Goal: Task Accomplishment & Management: Use online tool/utility

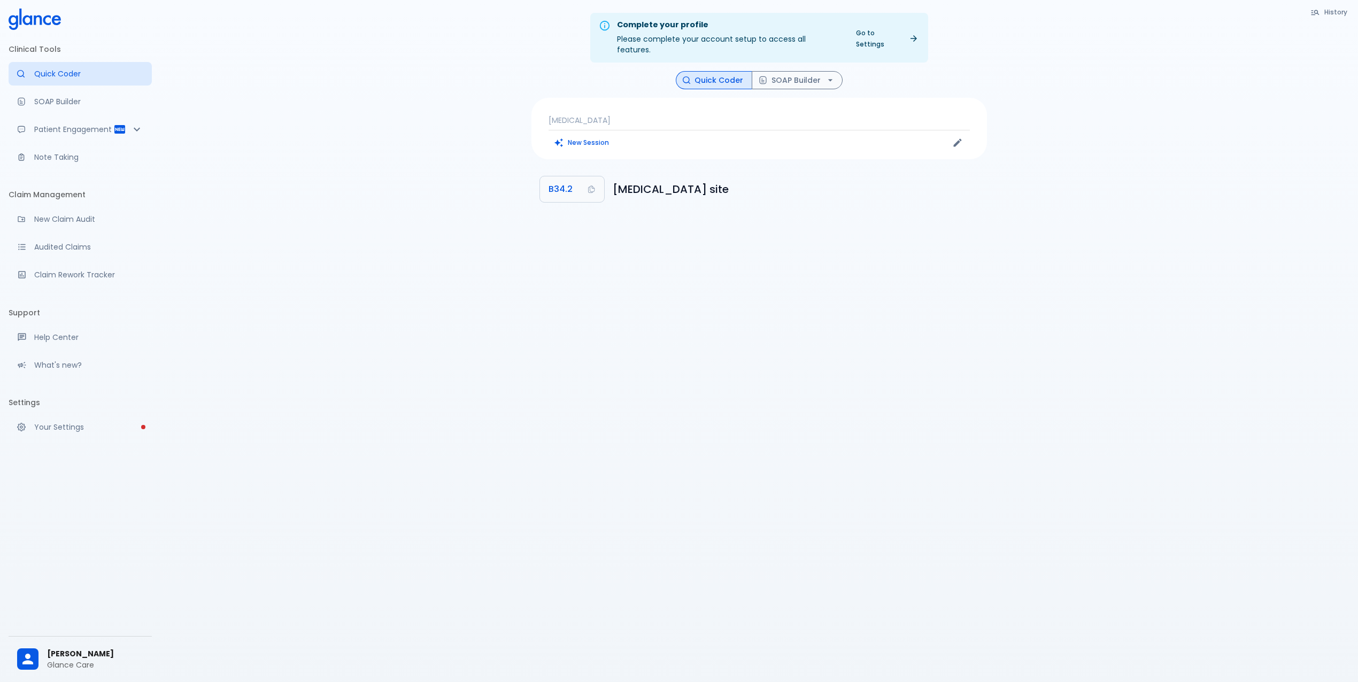
click at [59, 160] on p "Note Taking" at bounding box center [88, 157] width 109 height 11
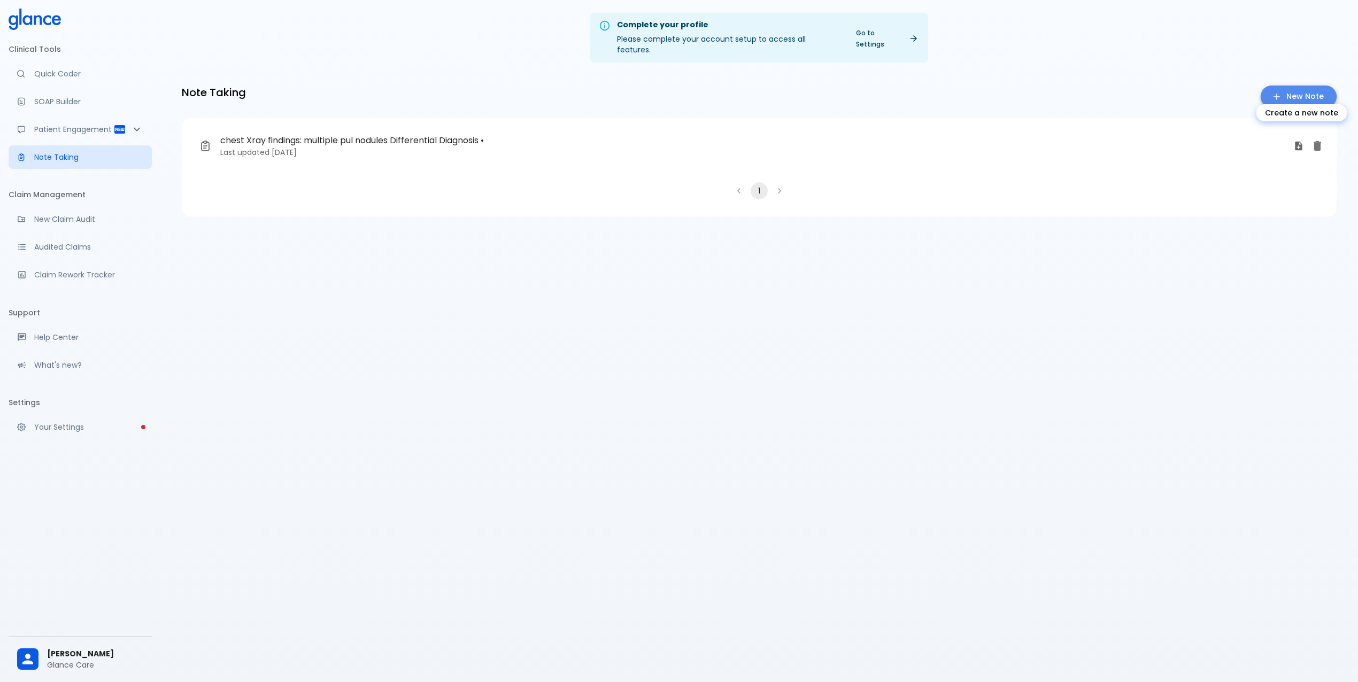
click at [1281, 91] on icon "Create a new note" at bounding box center [1276, 96] width 11 height 11
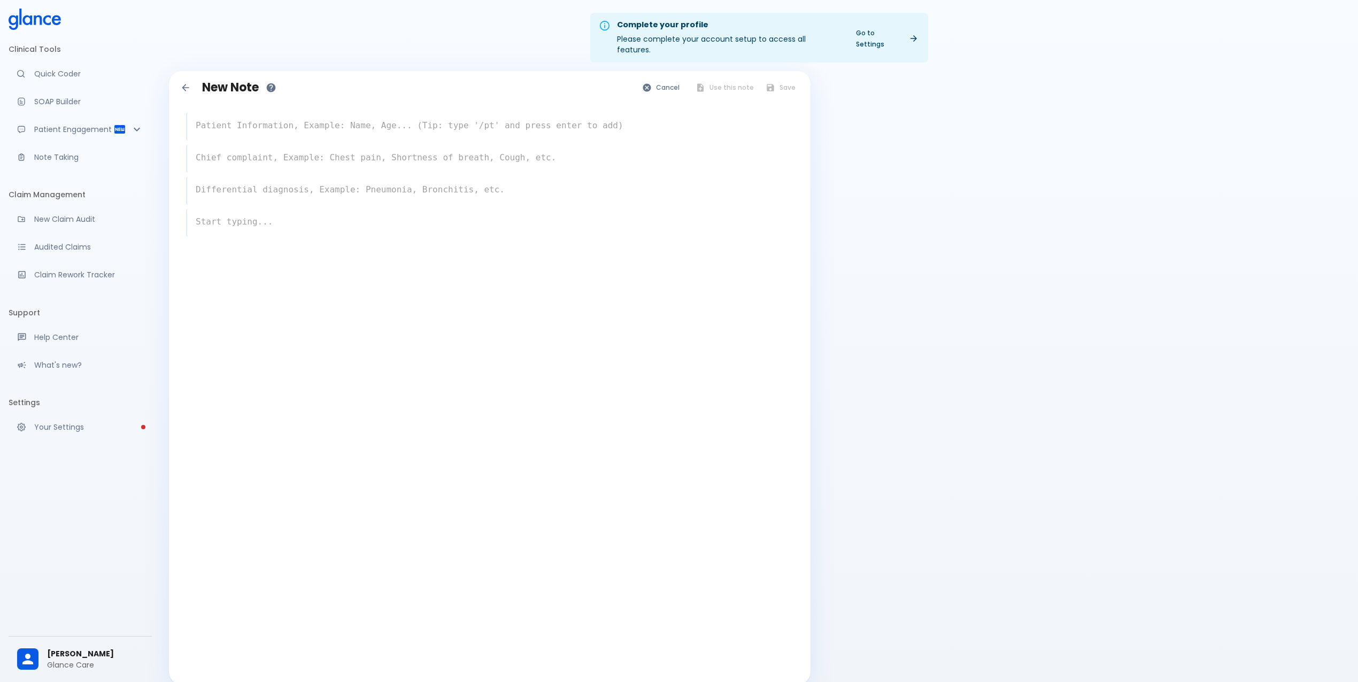
click at [371, 115] on textarea at bounding box center [490, 125] width 606 height 21
type textarea "3"
type textarea "78 y [DEMOGRAPHIC_DATA] c/o coughing"
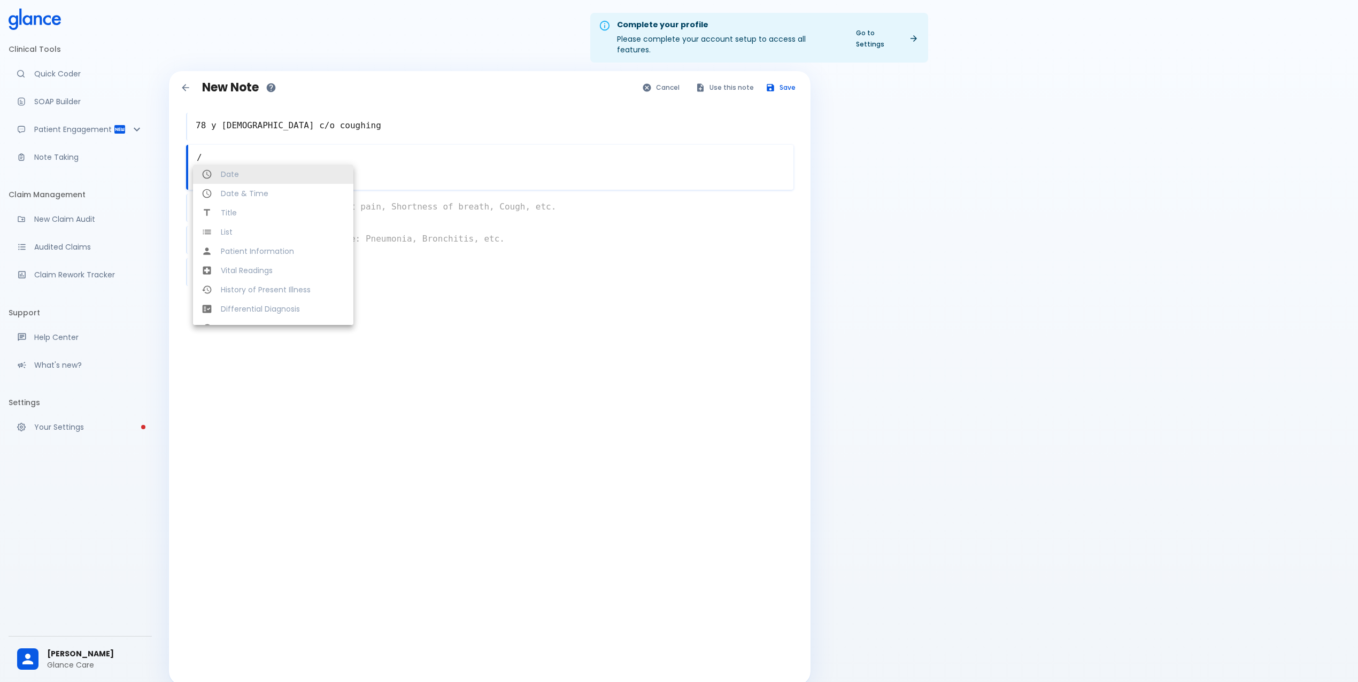
type textarea "/"
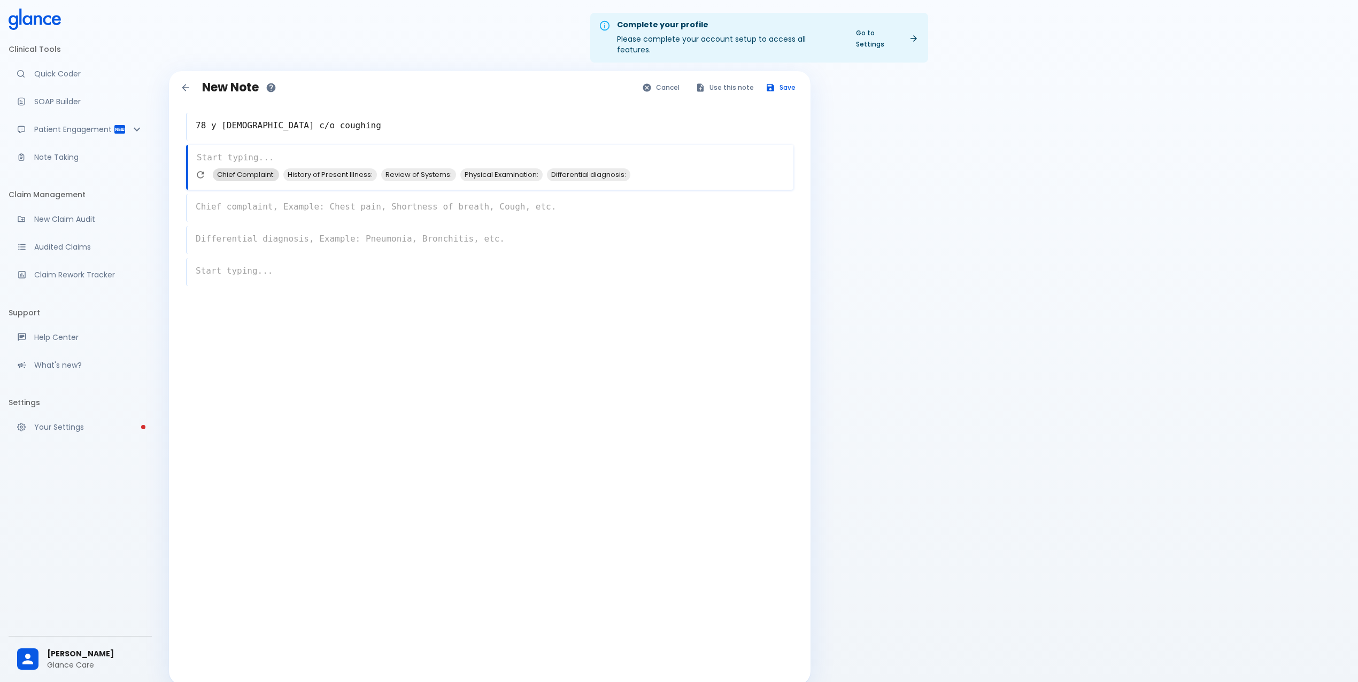
click at [237, 168] on span "Chief Complaint:" at bounding box center [246, 174] width 66 height 12
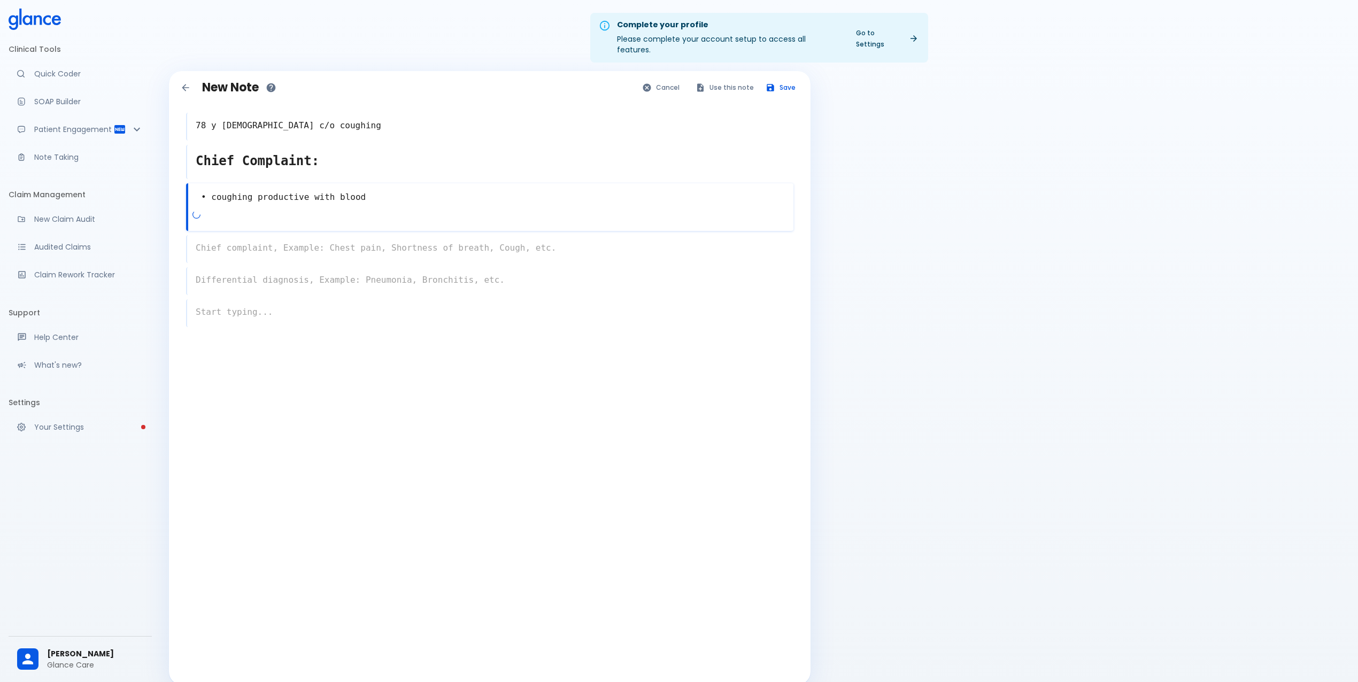
type textarea "• coughing productive with blood"
click at [253, 235] on div "x" at bounding box center [489, 249] width 607 height 28
click at [241, 242] on span "History of Present Illness:" at bounding box center [260, 248] width 94 height 12
click at [202, 284] on icon "Refresh suggestions" at bounding box center [199, 289] width 11 height 11
click at [281, 221] on textarea "History of Present Illness:" at bounding box center [490, 234] width 605 height 28
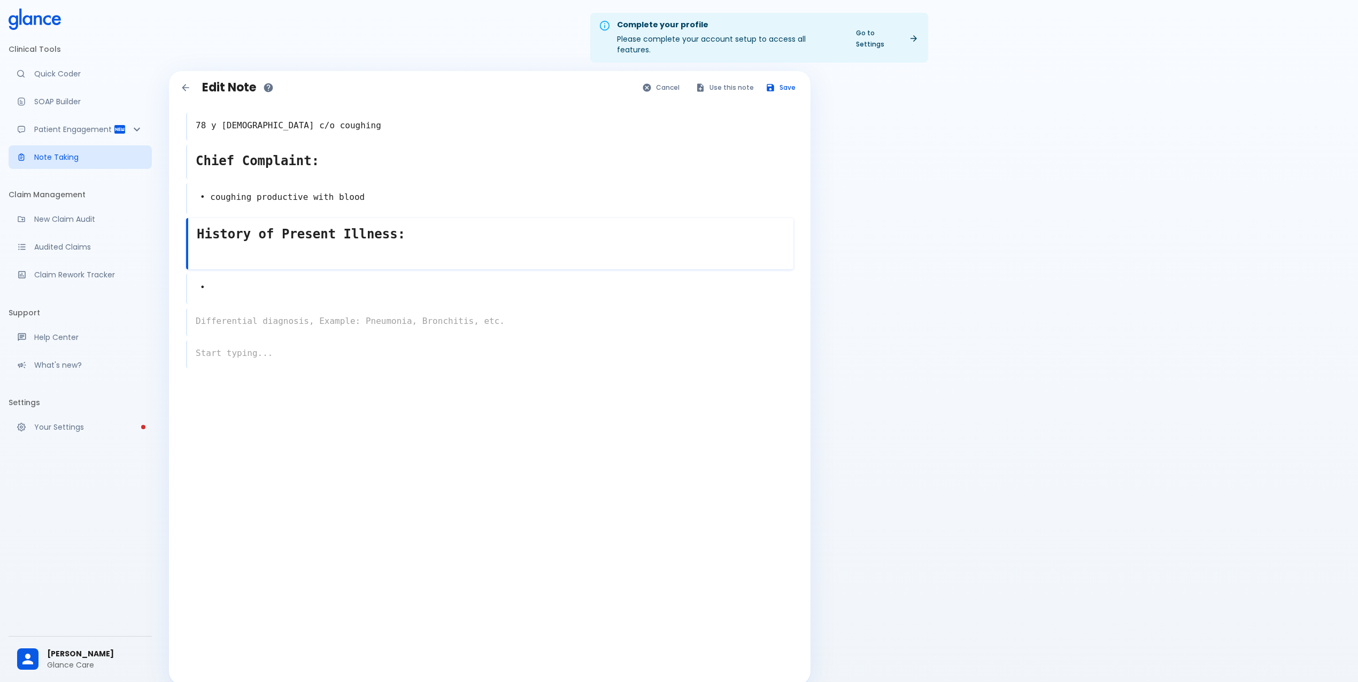
click at [440, 220] on textarea "History of Present Illness:" at bounding box center [490, 234] width 605 height 28
click at [447, 273] on div "• x pulmonary [MEDICAL_DATA] [MEDICAL_DATA] [MEDICAL_DATA] ([MEDICAL_DATA]) [ME…" at bounding box center [489, 281] width 607 height 48
click at [266, 225] on textarea at bounding box center [490, 234] width 606 height 28
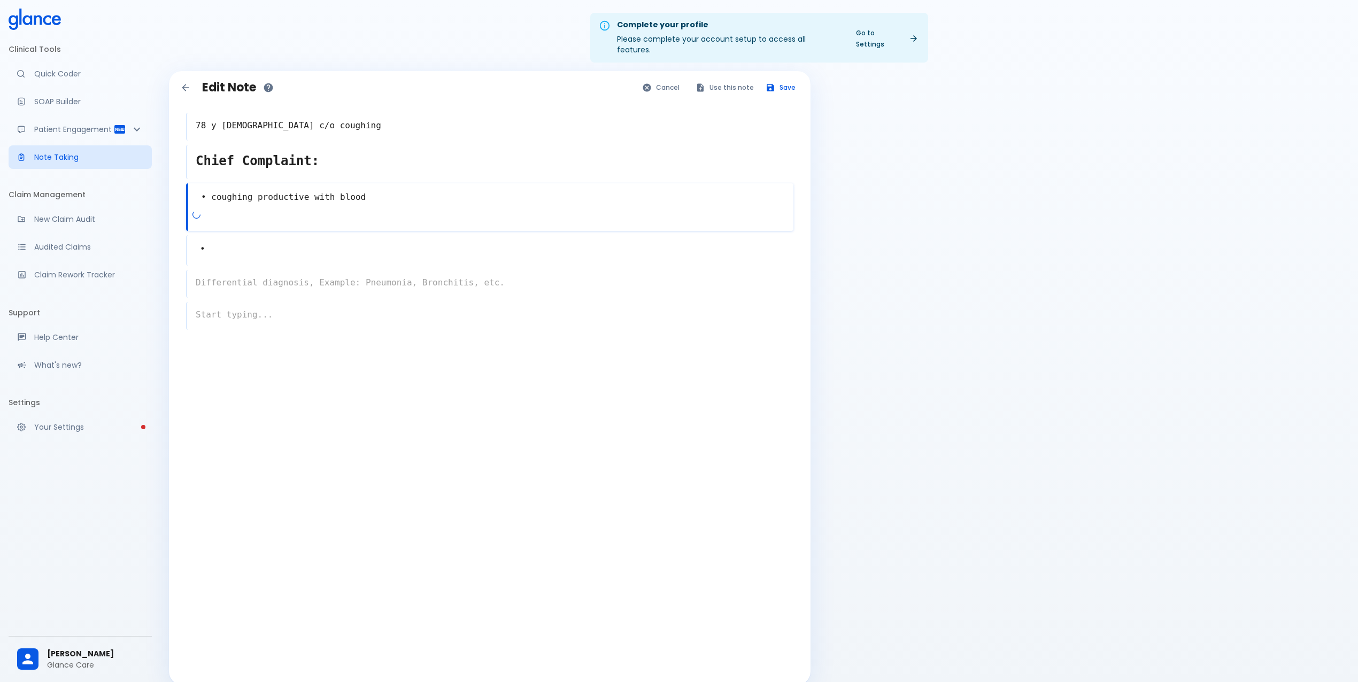
click at [382, 242] on div "• x" at bounding box center [489, 250] width 607 height 30
type textarea "•"
click at [379, 241] on div "x" at bounding box center [489, 240] width 607 height 45
click at [454, 242] on span "Laboratory findings:" at bounding box center [434, 248] width 77 height 12
click at [296, 259] on textarea "•" at bounding box center [490, 271] width 605 height 24
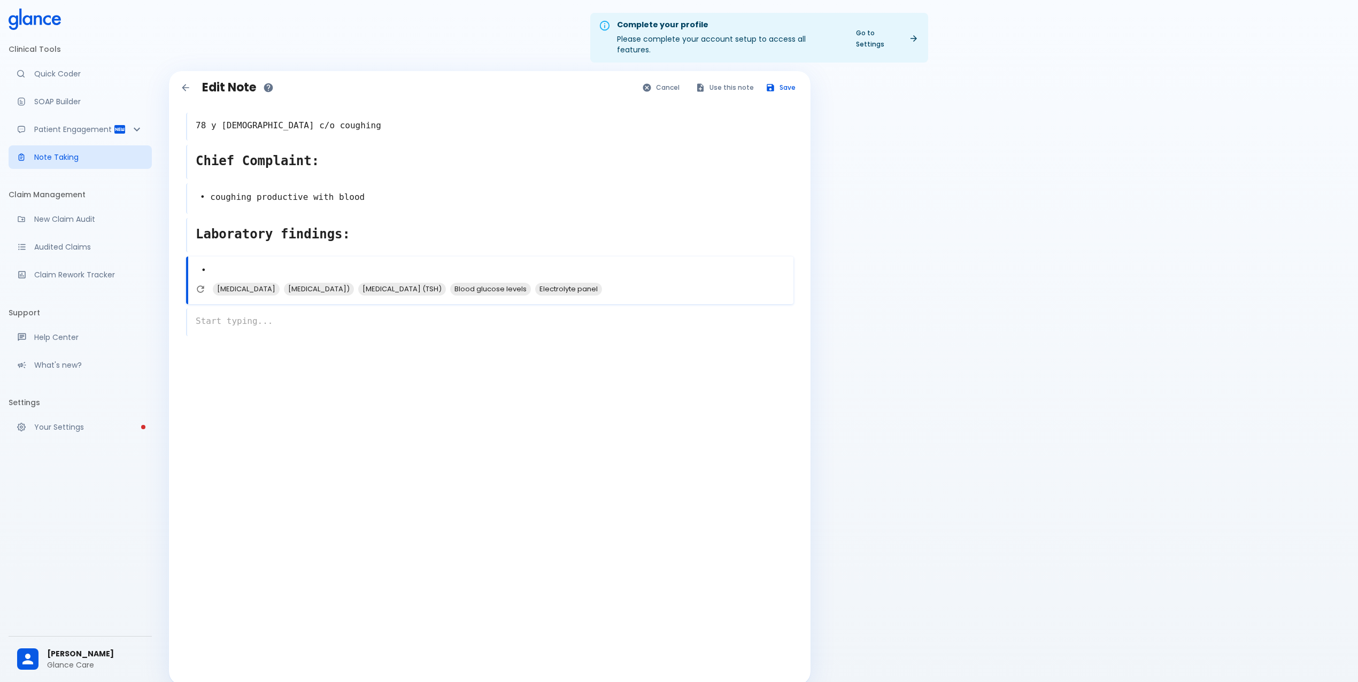
type textarea "•"
click at [268, 244] on div "x" at bounding box center [489, 240] width 607 height 45
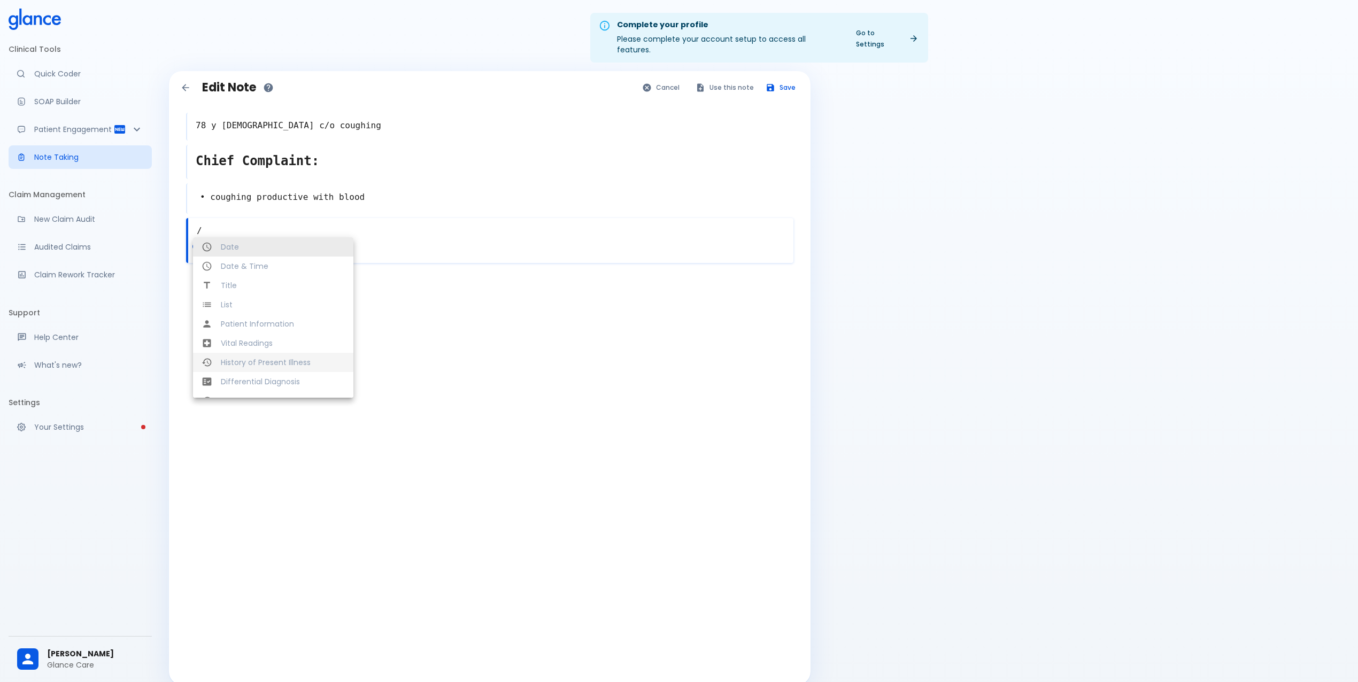
click at [291, 357] on span "History of Present Illness" at bounding box center [283, 362] width 124 height 11
type textarea "History of Present Illness"
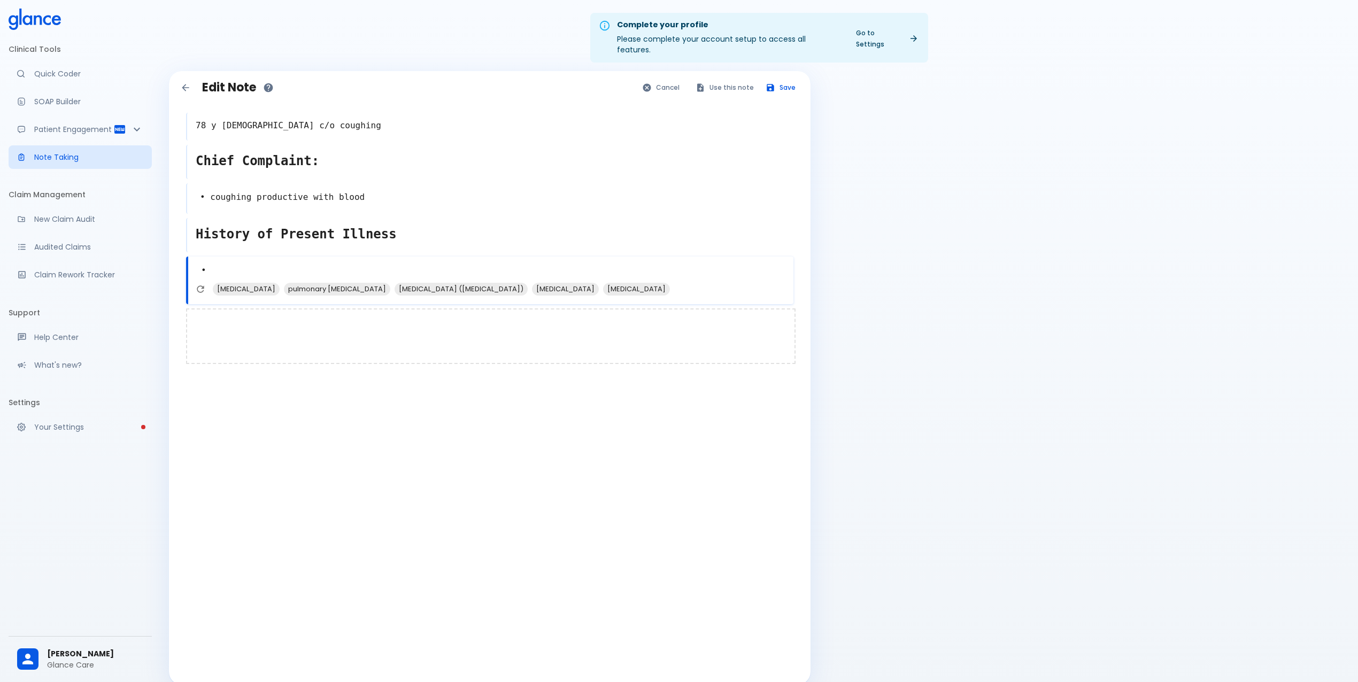
click at [358, 323] on div at bounding box center [490, 336] width 609 height 56
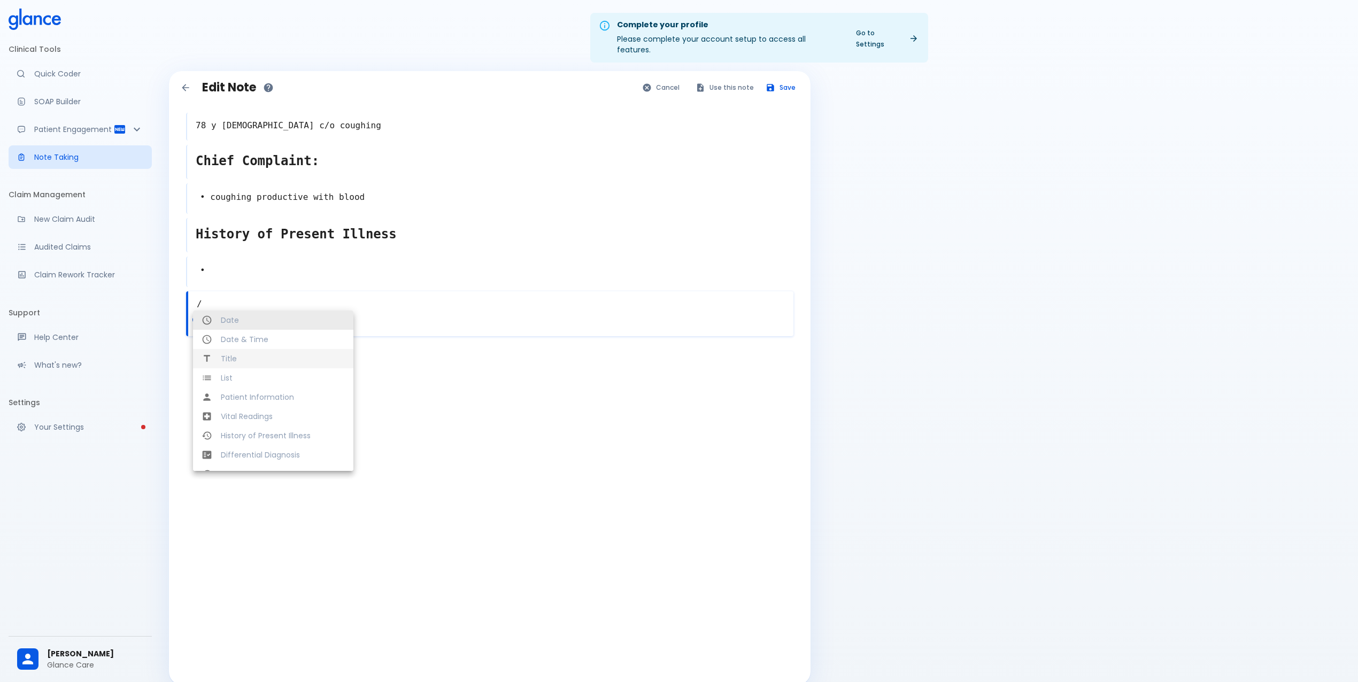
type textarea "/"
click at [278, 353] on span "Title" at bounding box center [283, 358] width 124 height 11
click at [309, 301] on textarea at bounding box center [490, 307] width 605 height 28
click at [254, 221] on textarea "History of Present Illness" at bounding box center [490, 234] width 606 height 28
click at [254, 221] on textarea "History of Present Illness" at bounding box center [490, 234] width 605 height 28
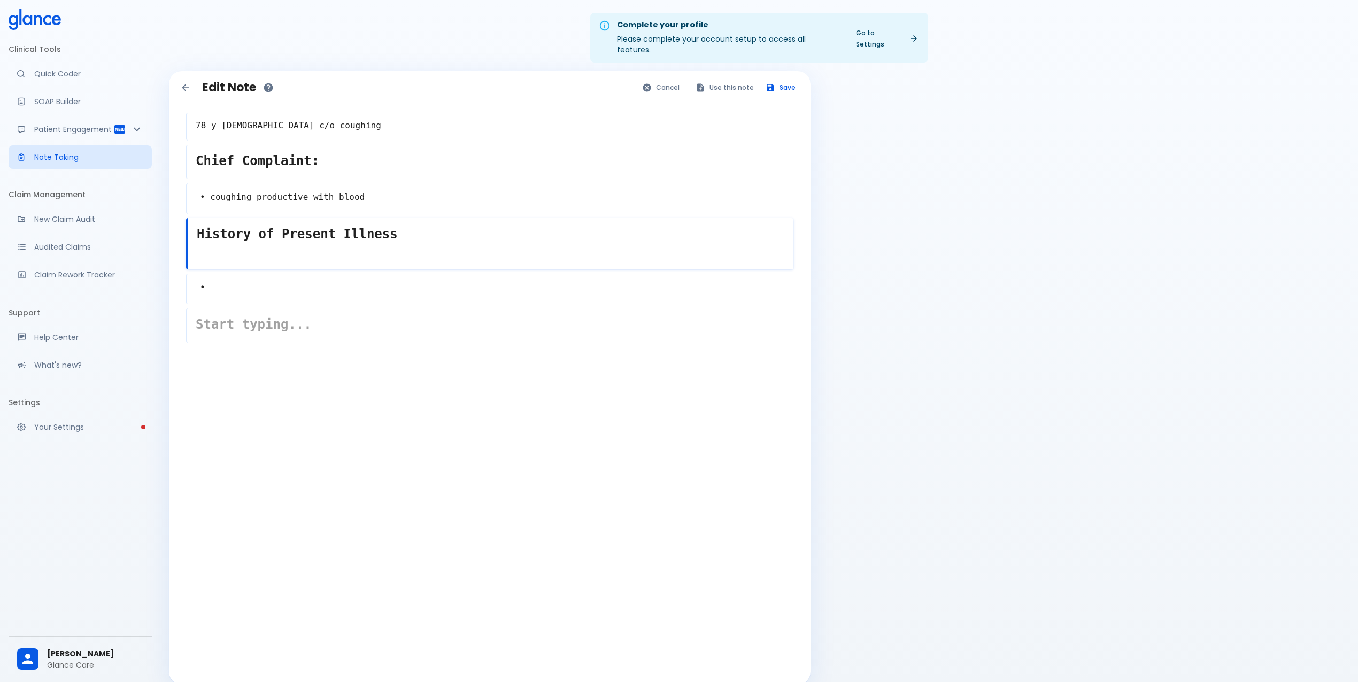
click at [254, 221] on textarea "History of Present Illness" at bounding box center [490, 234] width 605 height 28
click at [274, 324] on div "x" at bounding box center [489, 316] width 607 height 51
paste textarea "History of Present Illness"
type textarea "History of Present Illness"
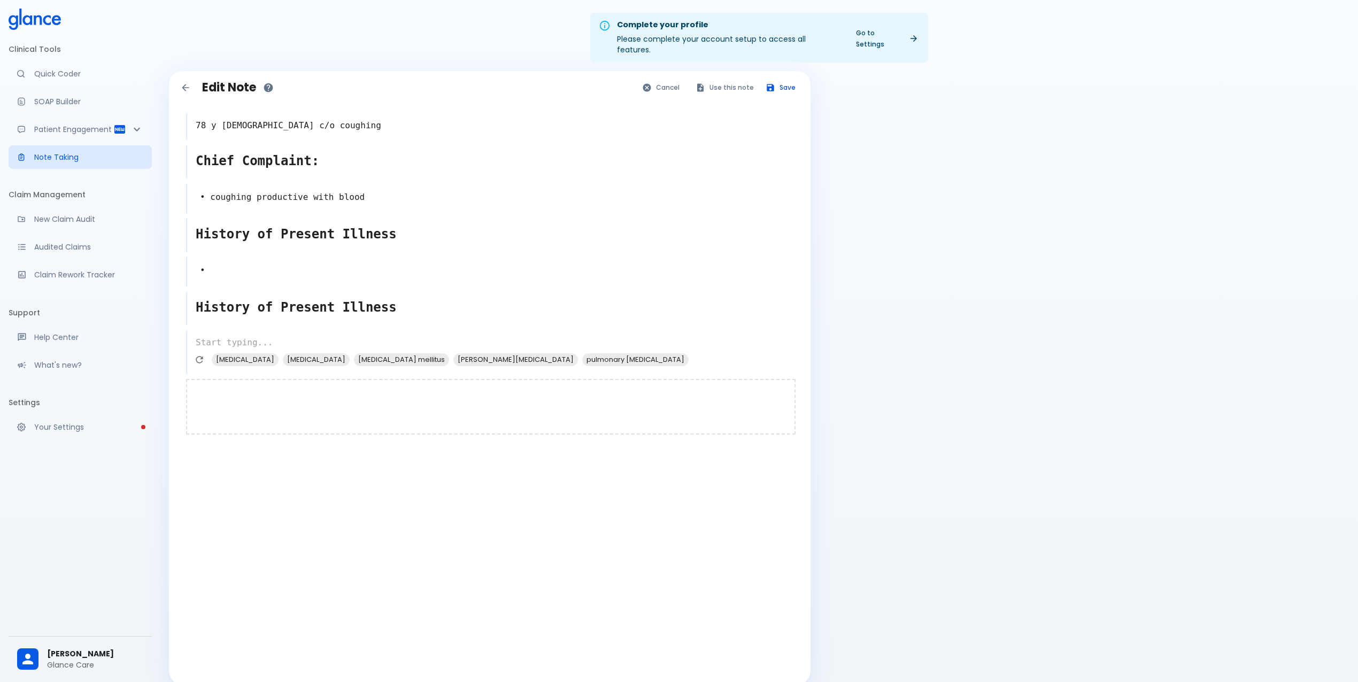
click at [235, 406] on div at bounding box center [490, 407] width 609 height 56
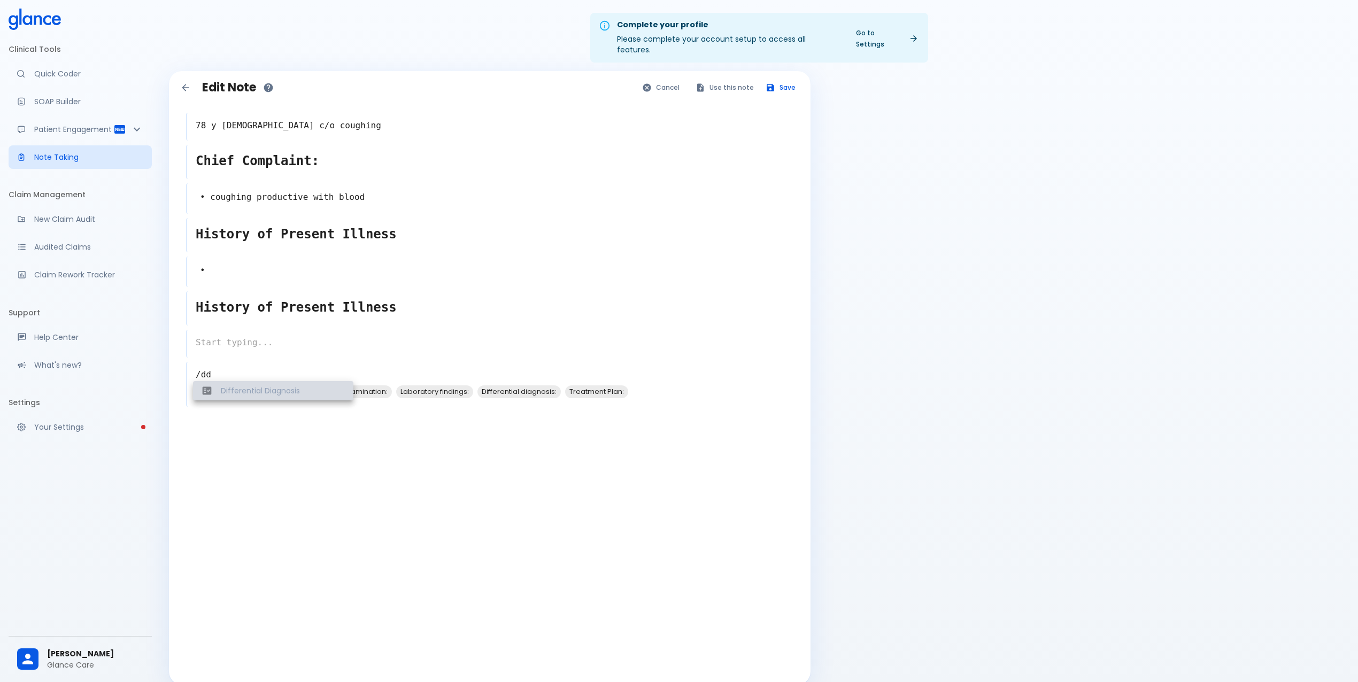
click at [254, 385] on span "Differential Diagnosis" at bounding box center [283, 390] width 124 height 11
type textarea "Differential Diagnosis"
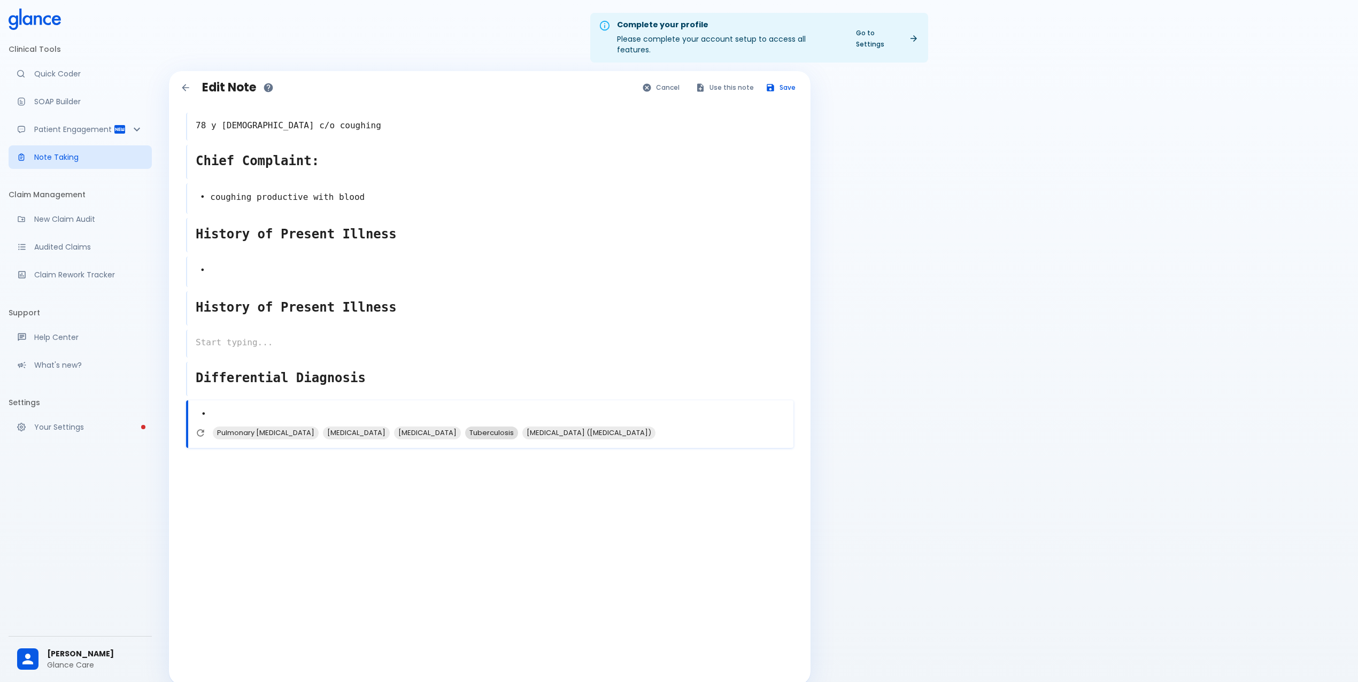
click at [465, 427] on span "Tuberculosis" at bounding box center [491, 433] width 53 height 12
click at [465, 442] on span "[MEDICAL_DATA] ([MEDICAL_DATA])" at bounding box center [531, 448] width 133 height 12
type textarea "• Tuberculosis • [MEDICAL_DATA] ([MEDICAL_DATA]) •"
click at [236, 483] on div at bounding box center [490, 511] width 609 height 56
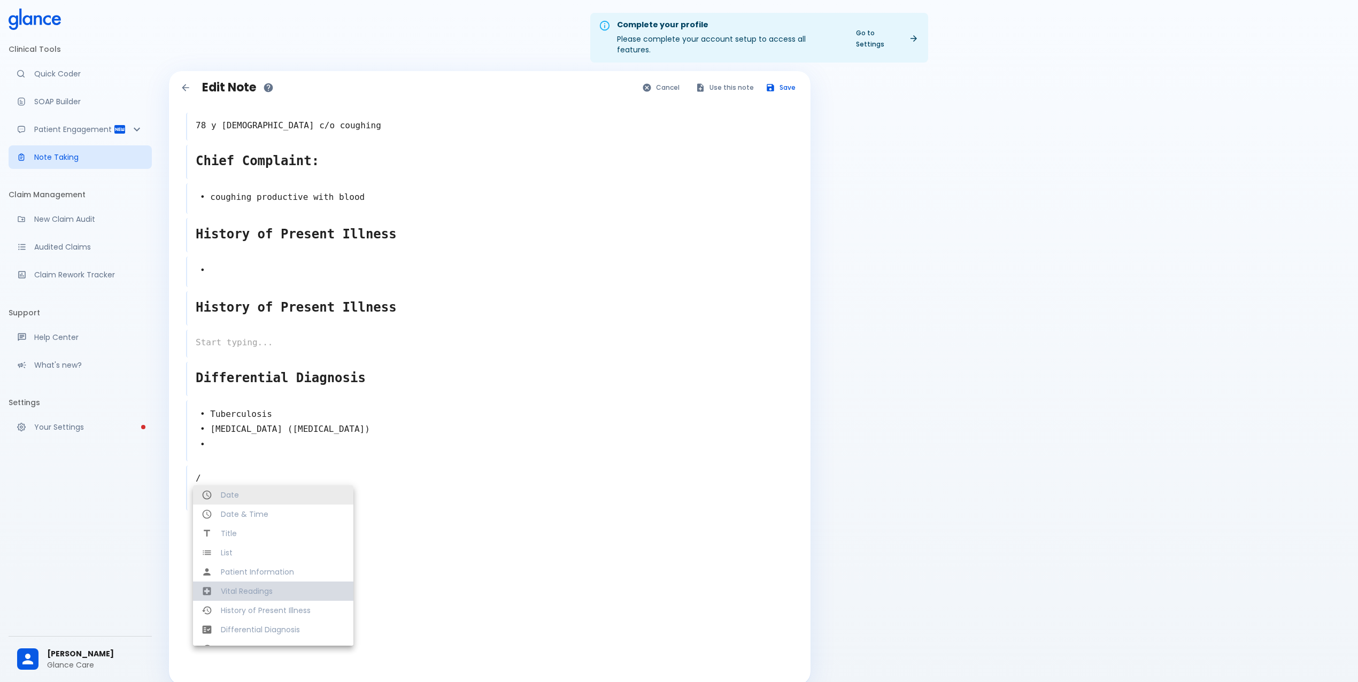
click at [287, 586] on span "Vital Readings" at bounding box center [283, 591] width 124 height 11
type textarea "Vital Signs"
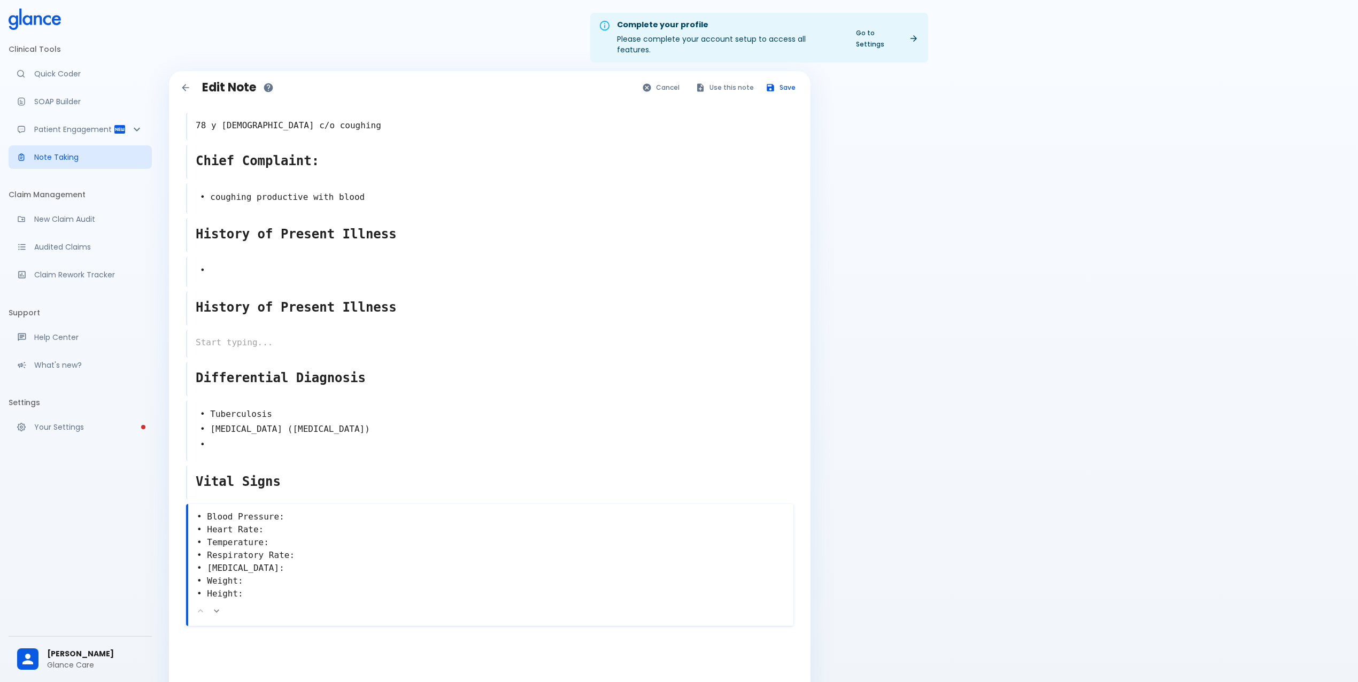
scroll to position [26, 0]
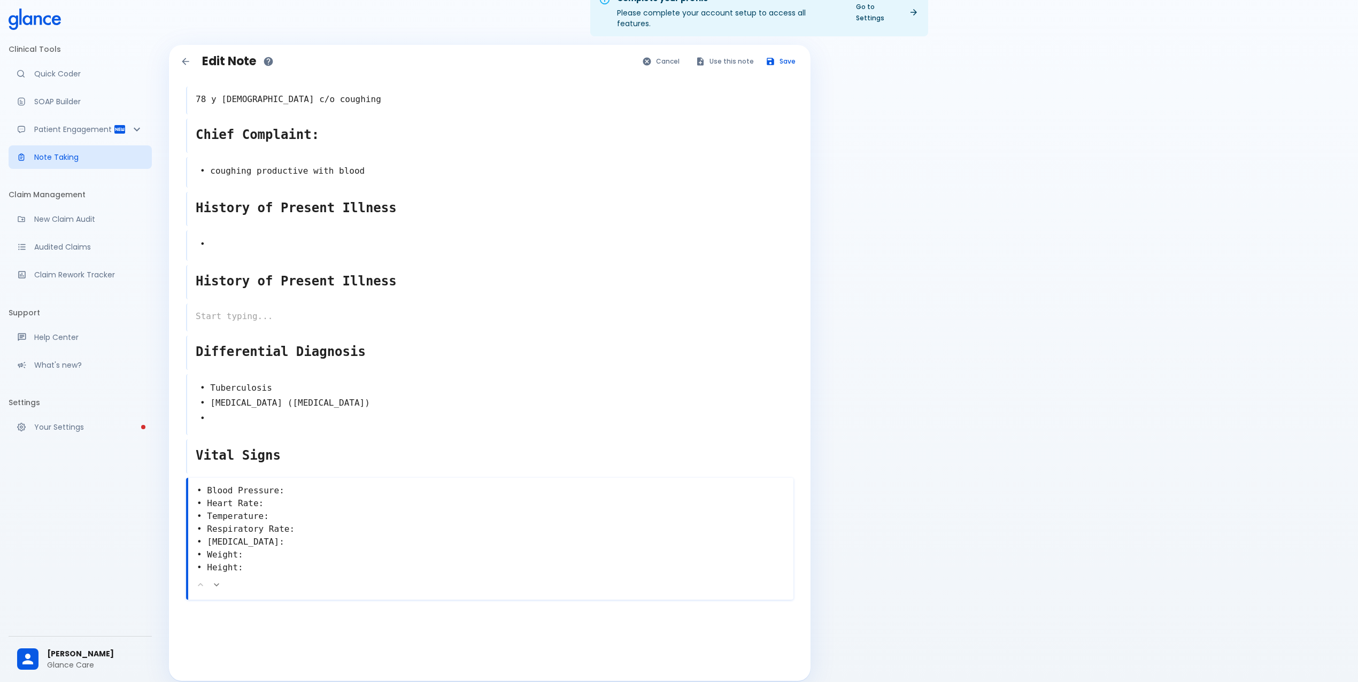
click at [308, 482] on textarea "• Blood Pressure: • Heart Rate: • Temperature: • Respiratory Rate: • [MEDICAL_D…" at bounding box center [490, 529] width 605 height 98
click at [287, 480] on textarea "• Blood Pressure: • Heart Rate: • Temperature: • Respiratory Rate: • [MEDICAL_D…" at bounding box center [490, 529] width 605 height 98
click at [295, 480] on textarea "• Blood Pressure: • Heart Rate: • Temperature: • Respiratory Rate: • [MEDICAL_D…" at bounding box center [490, 529] width 605 height 98
click at [299, 497] on textarea "• Blood Pressure: • Heart Rate: • Temperature: • Respiratory Rate: • [MEDICAL_D…" at bounding box center [490, 529] width 605 height 98
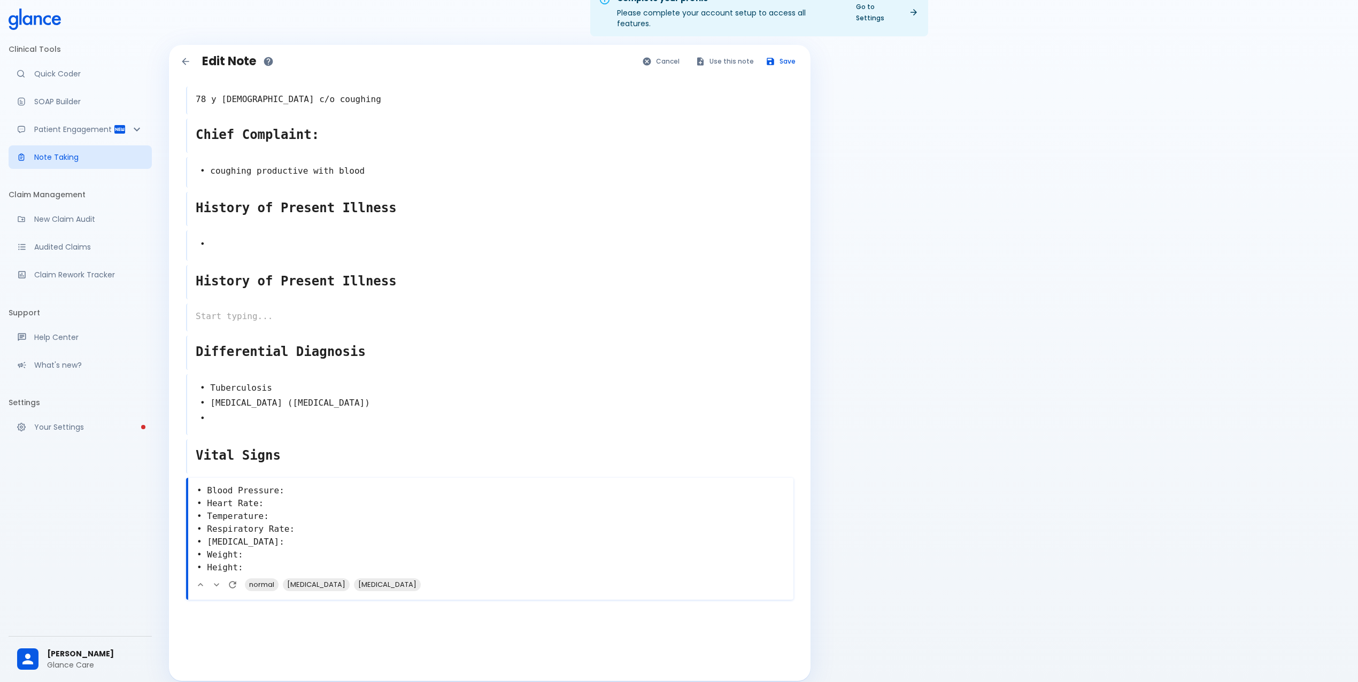
click at [306, 480] on textarea "• Blood Pressure: • Heart Rate: • Temperature: • Respiratory Rate: • [MEDICAL_D…" at bounding box center [490, 529] width 605 height 98
click at [262, 578] on span "normal" at bounding box center [262, 584] width 34 height 12
click at [296, 516] on textarea "• Blood Pressure: normal • Heart Rate: • Temperature: • Respiratory Rate: • [ME…" at bounding box center [490, 529] width 605 height 98
click at [315, 578] on span "tachypnea" at bounding box center [305, 584] width 47 height 12
click at [303, 542] on textarea "• Blood Pressure: normal • Heart Rate: • Temperature: • Respiratory Rate:, tach…" at bounding box center [490, 529] width 605 height 98
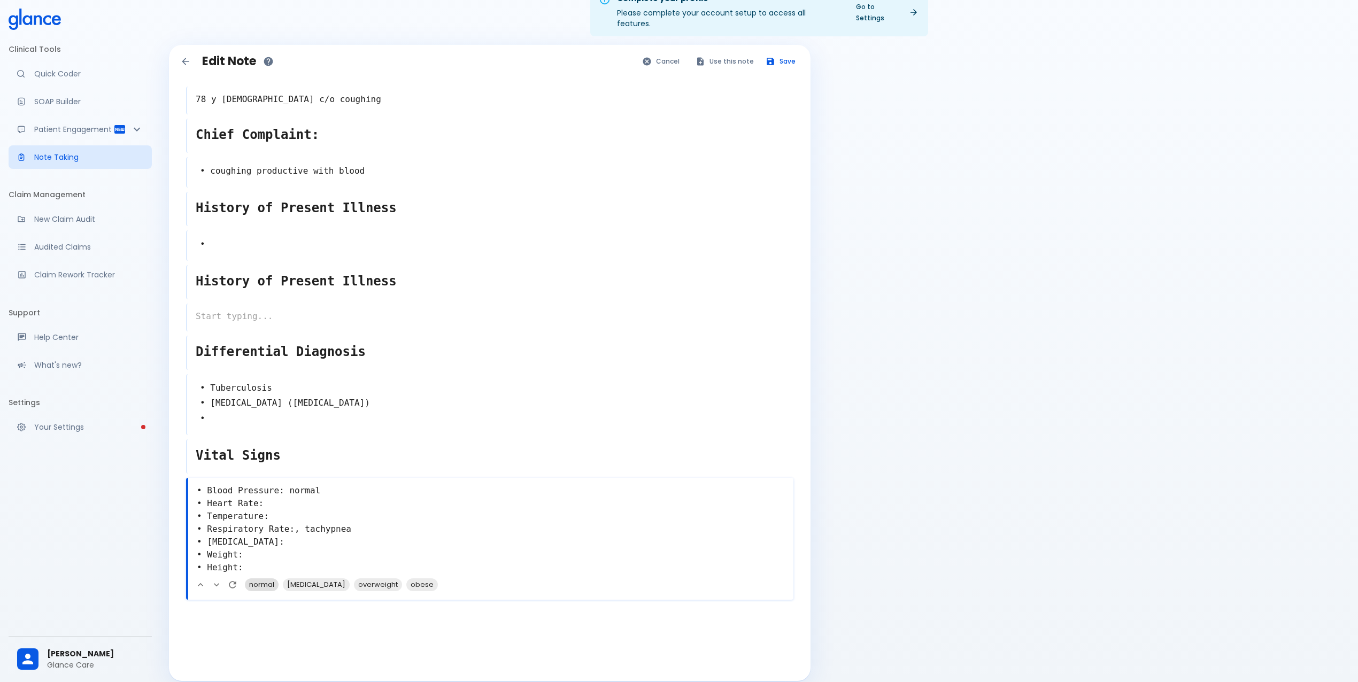
click at [255, 578] on span "normal" at bounding box center [262, 584] width 34 height 12
click at [251, 548] on textarea "• Blood Pressure: normal • Heart Rate: • Temperature: • Respiratory Rate:, tach…" at bounding box center [490, 529] width 605 height 98
click at [249, 554] on textarea "• Blood Pressure: normal • Heart Rate: • Temperature: • Respiratory Rate:, tach…" at bounding box center [490, 529] width 605 height 98
click at [258, 578] on span "normal" at bounding box center [261, 584] width 34 height 12
click at [307, 528] on textarea "• Blood Pressure: normal • Heart Rate: • Temperature: • Respiratory Rate:, tach…" at bounding box center [490, 529] width 605 height 98
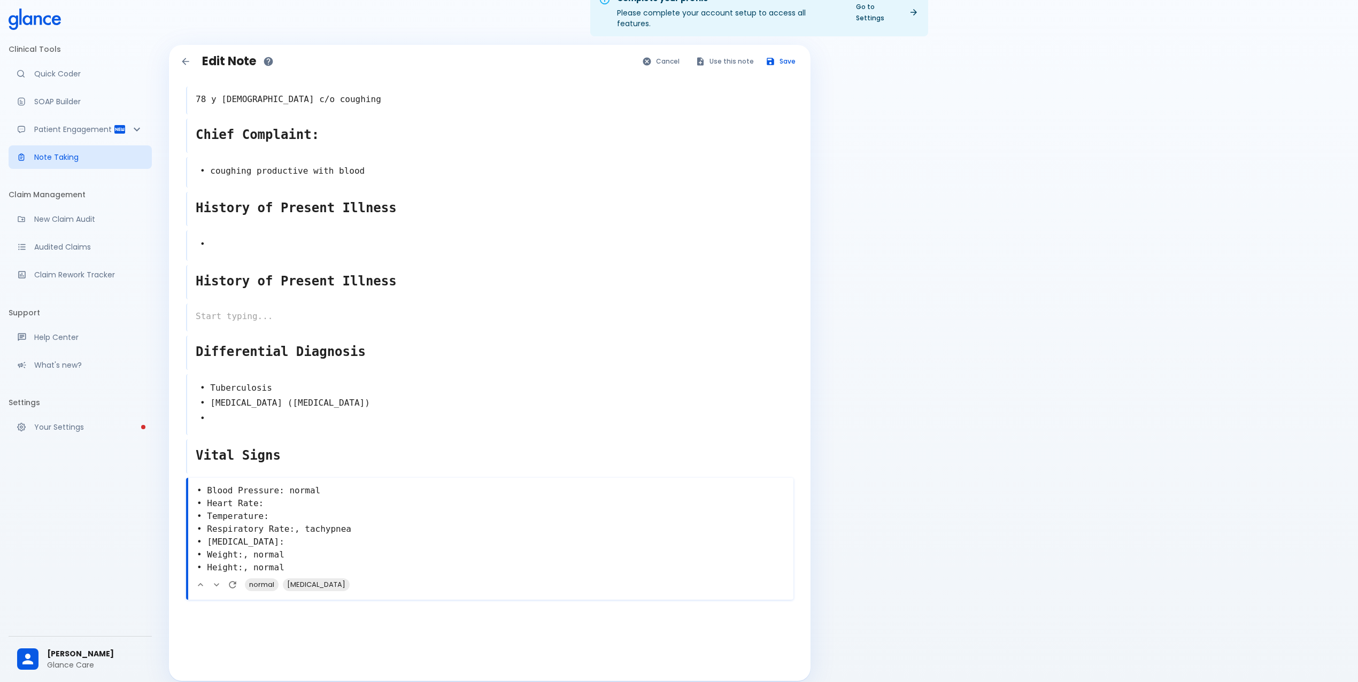
click at [397, 560] on textarea "• Blood Pressure: normal • Heart Rate: • Temperature: • Respiratory Rate:, tach…" at bounding box center [490, 529] width 605 height 98
type textarea "• Blood Pressure: normal • Heart Rate: • Temperature: • Respiratory Rate:, tach…"
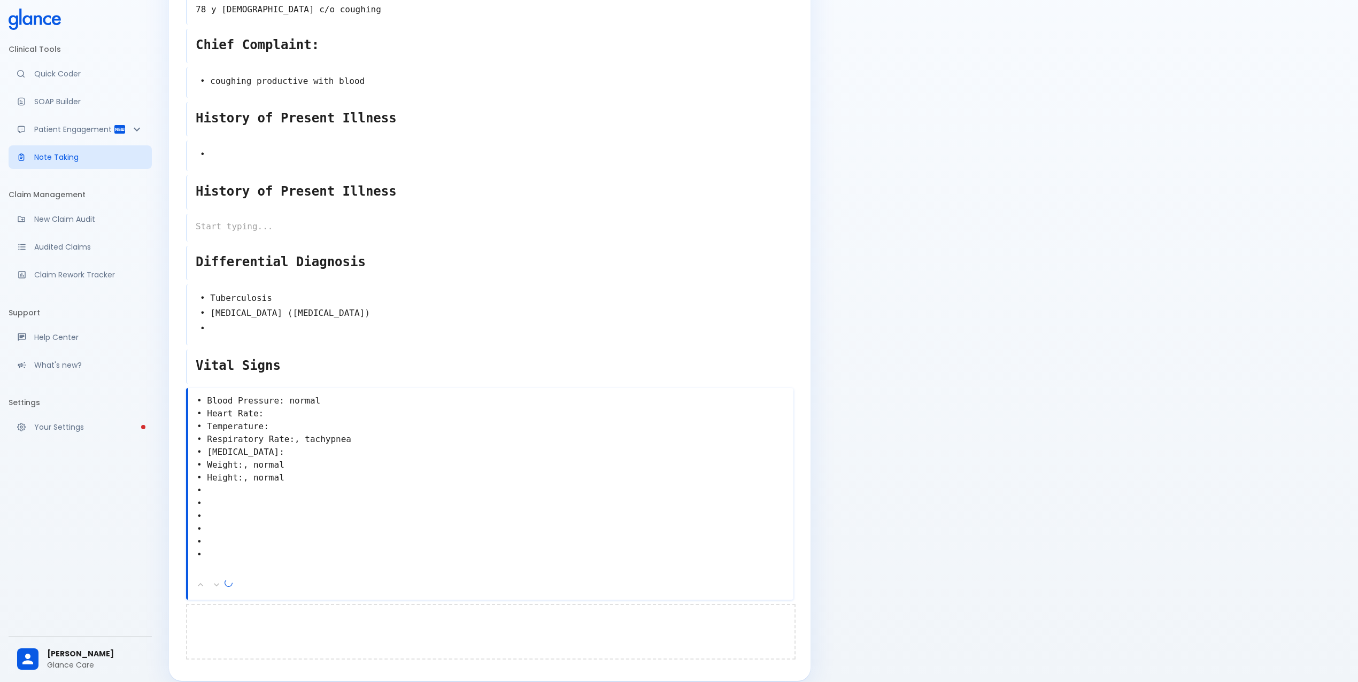
click at [262, 606] on div at bounding box center [490, 632] width 609 height 56
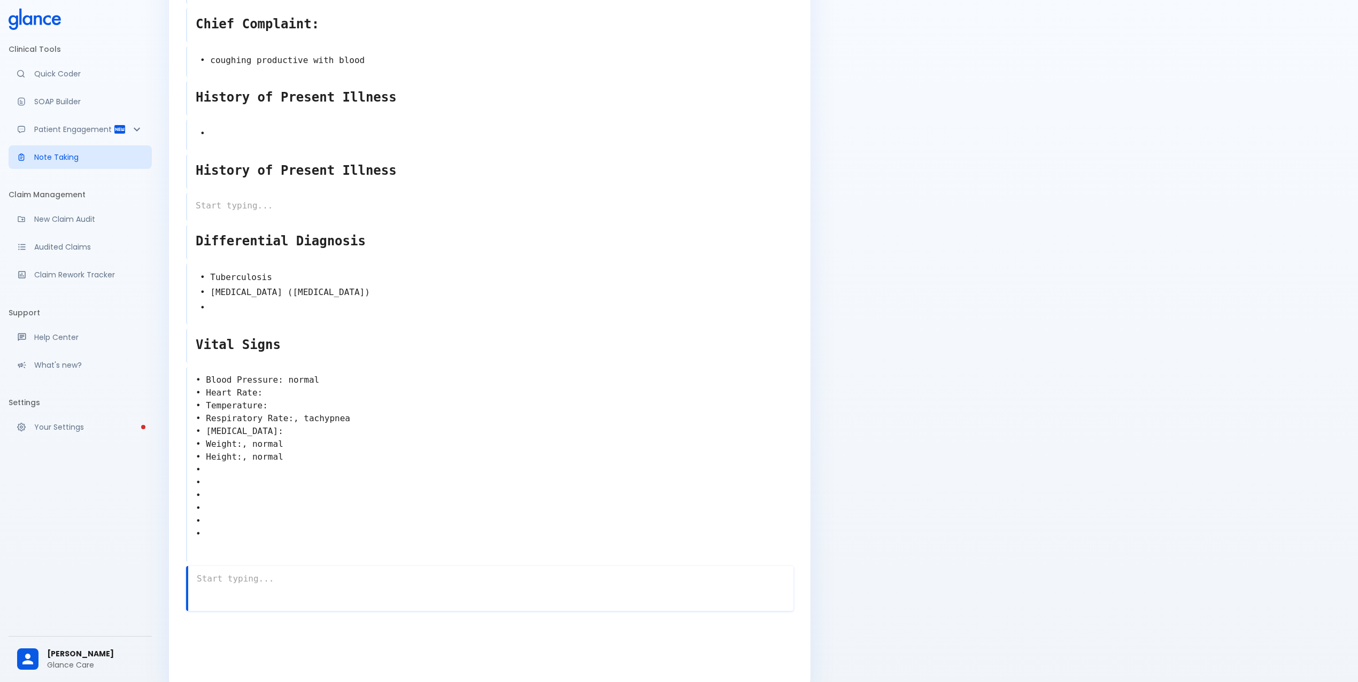
scroll to position [148, 0]
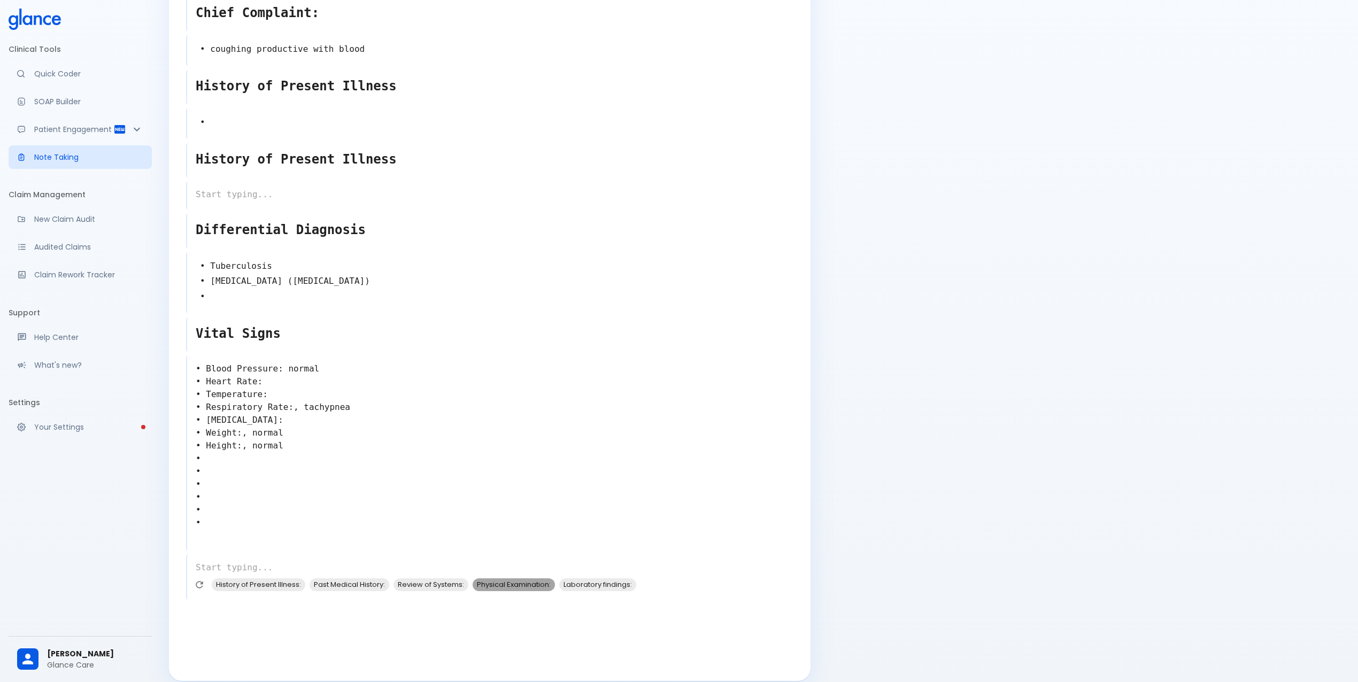
click at [538, 578] on span "Physical Examination:" at bounding box center [514, 584] width 82 height 12
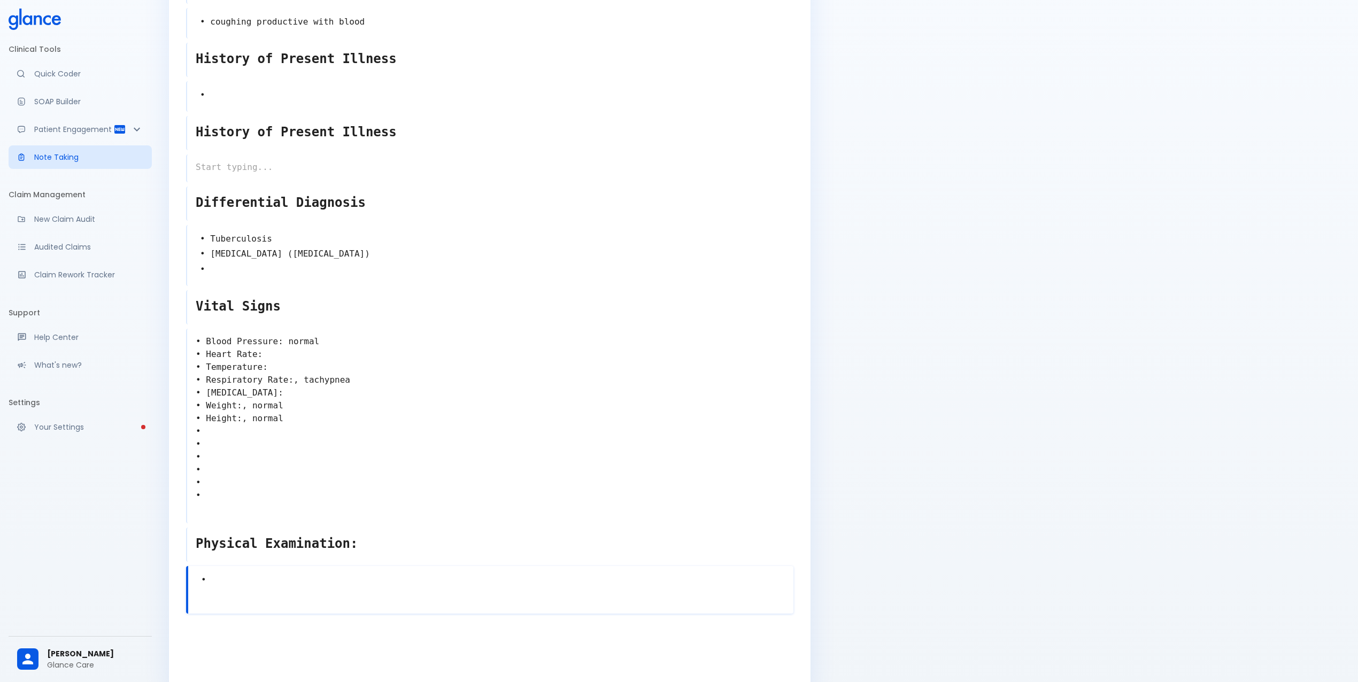
scroll to position [189, 0]
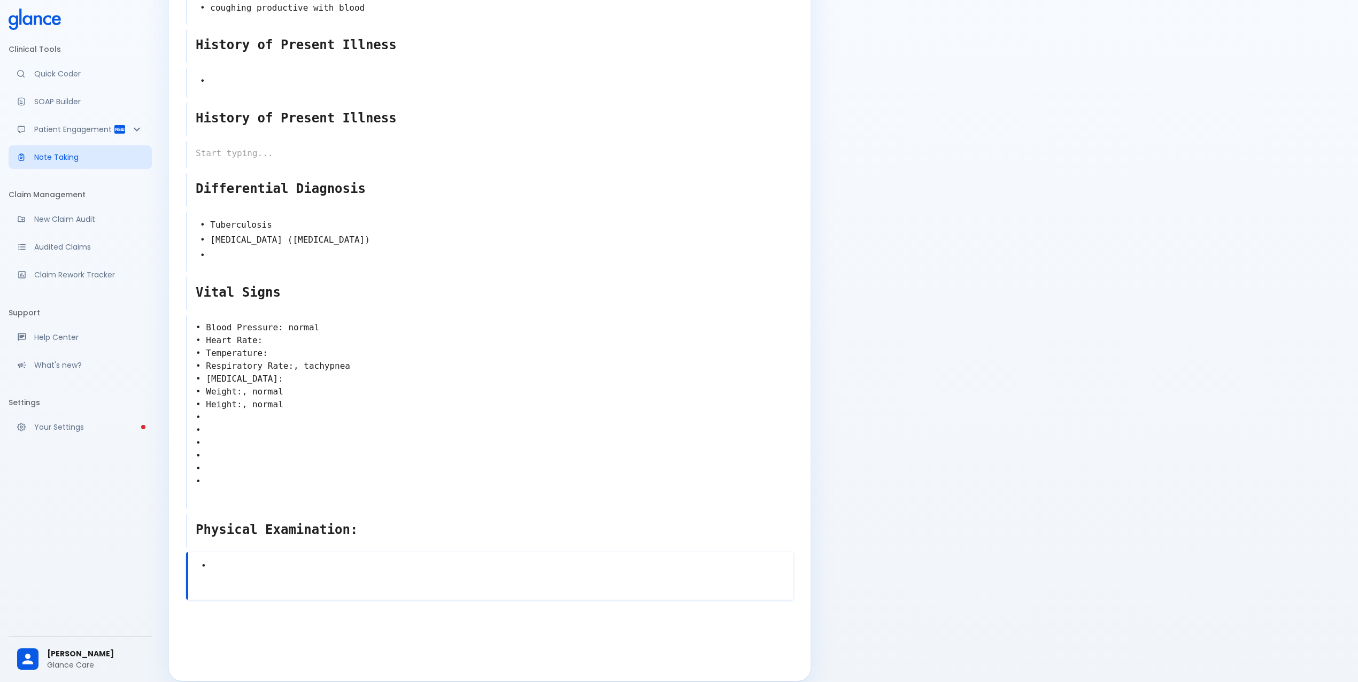
click at [244, 554] on textarea "•" at bounding box center [490, 566] width 605 height 24
click at [221, 578] on span "wheezing" at bounding box center [233, 584] width 43 height 12
click at [252, 594] on span "decreased breath sounds" at bounding box center [263, 600] width 100 height 12
click at [236, 609] on span "crackles" at bounding box center [231, 615] width 38 height 12
click at [247, 624] on span "dullness to percussion" at bounding box center [255, 630] width 87 height 12
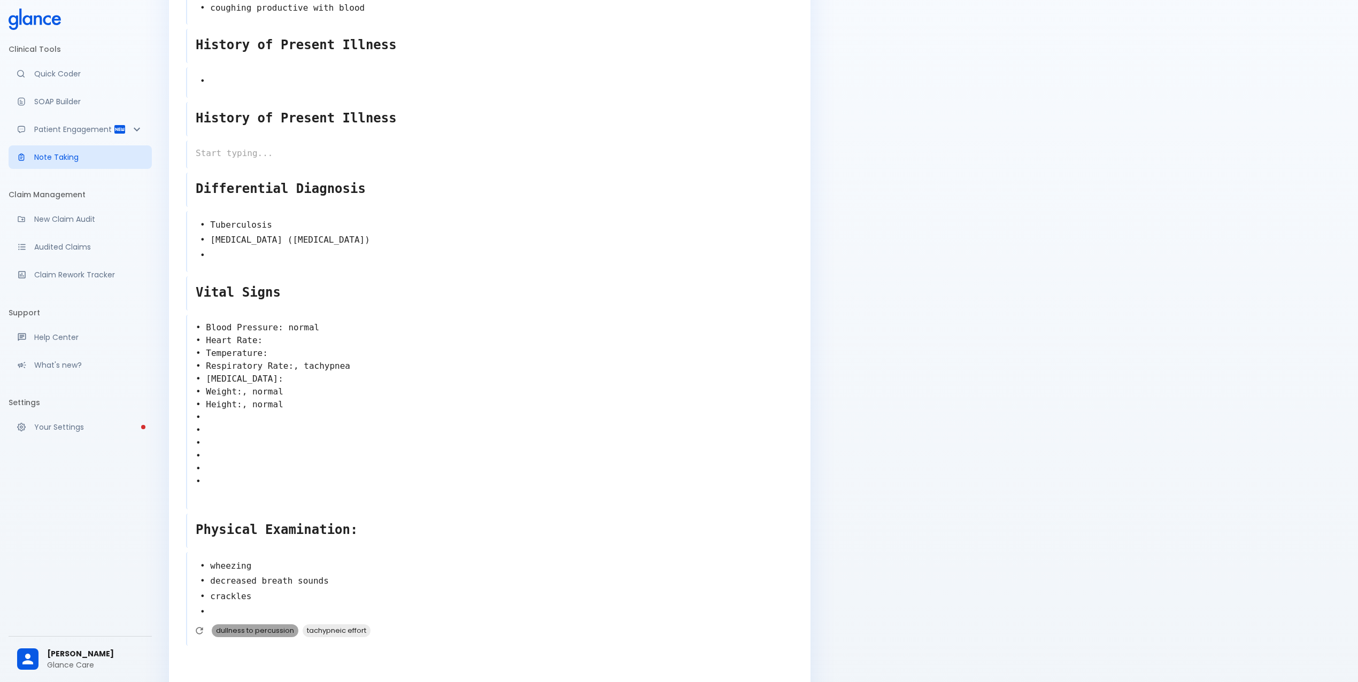
type textarea "• wheezing • decreased breath sounds • crackles • dullness to percussion •"
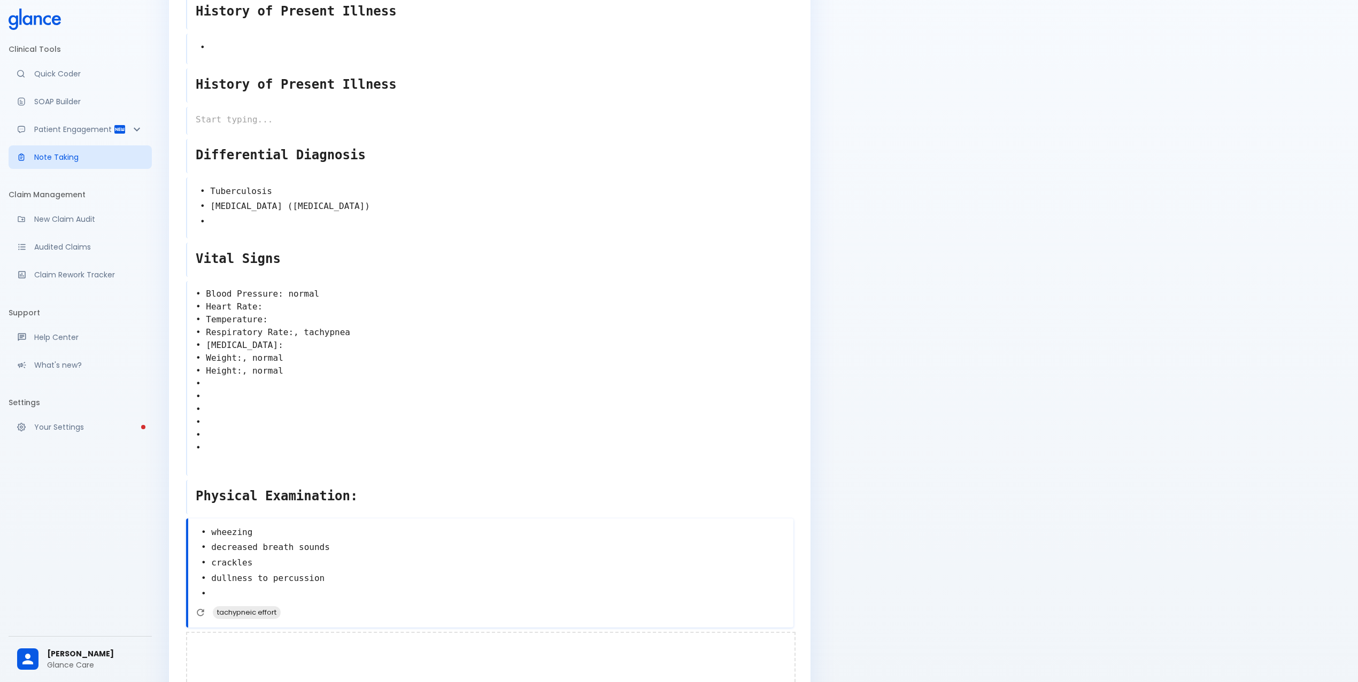
scroll to position [251, 0]
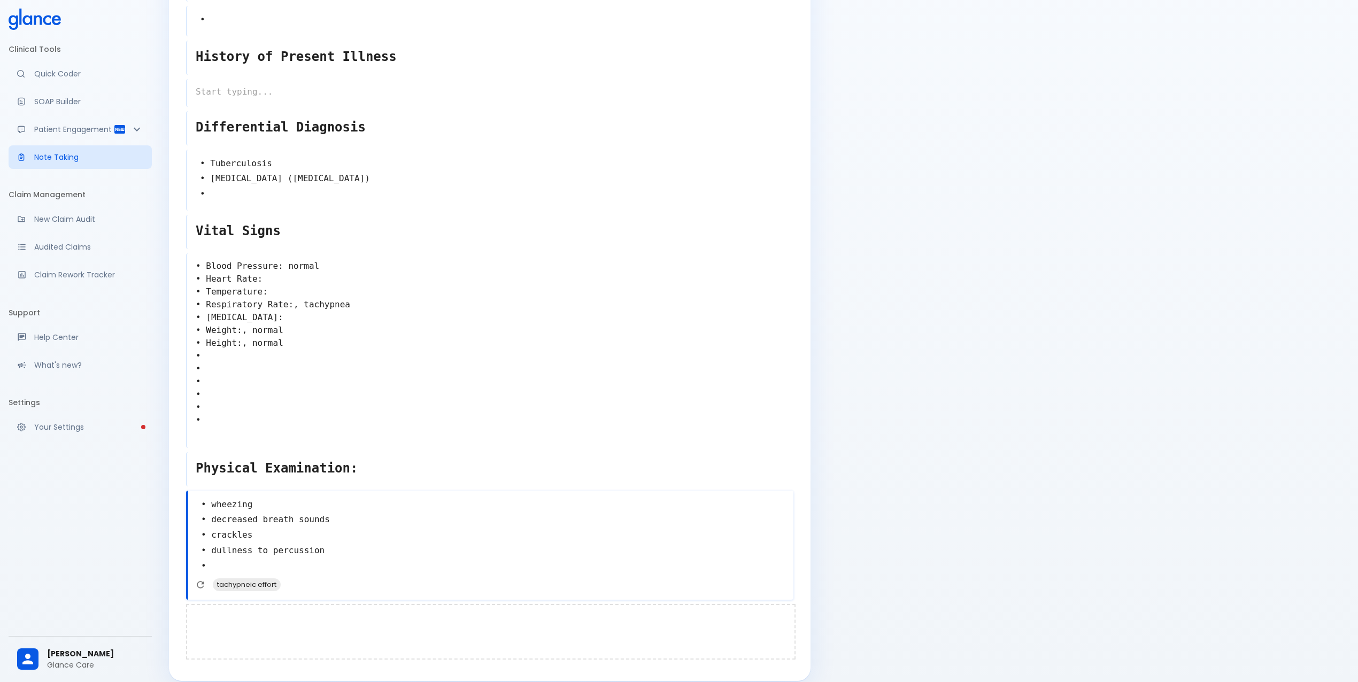
click at [251, 604] on div at bounding box center [490, 632] width 609 height 56
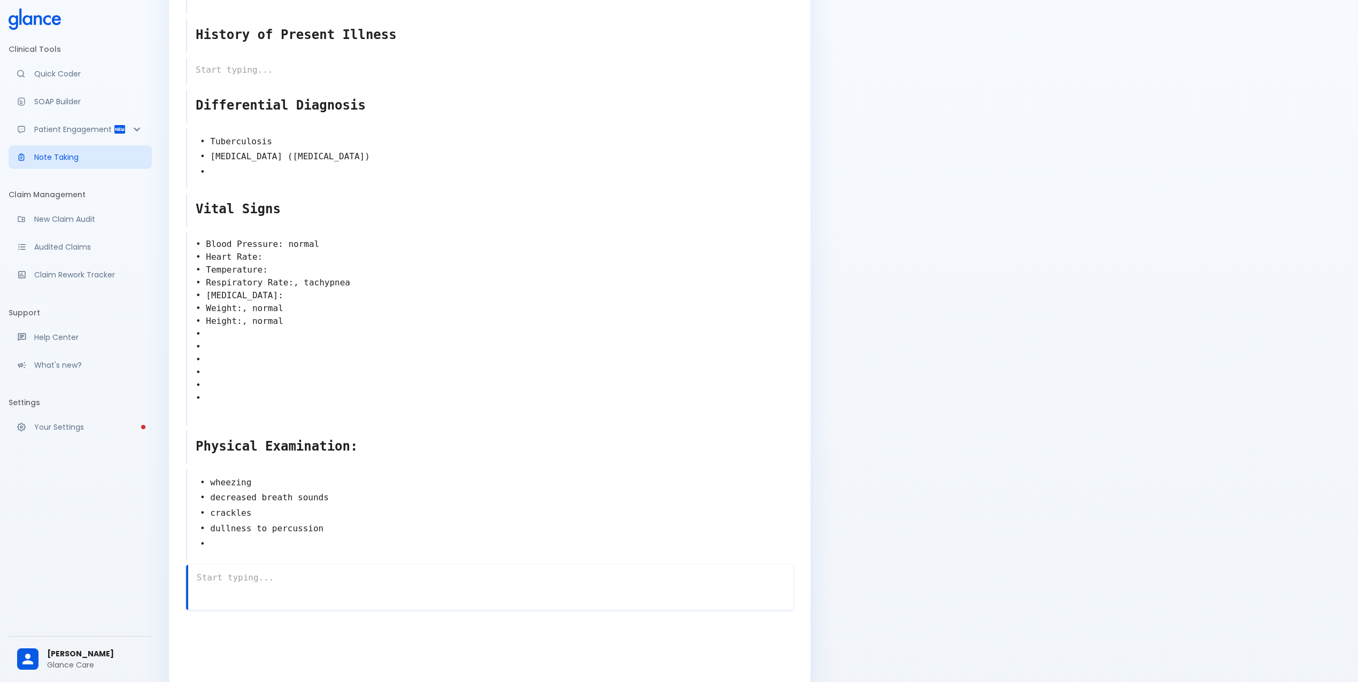
scroll to position [283, 0]
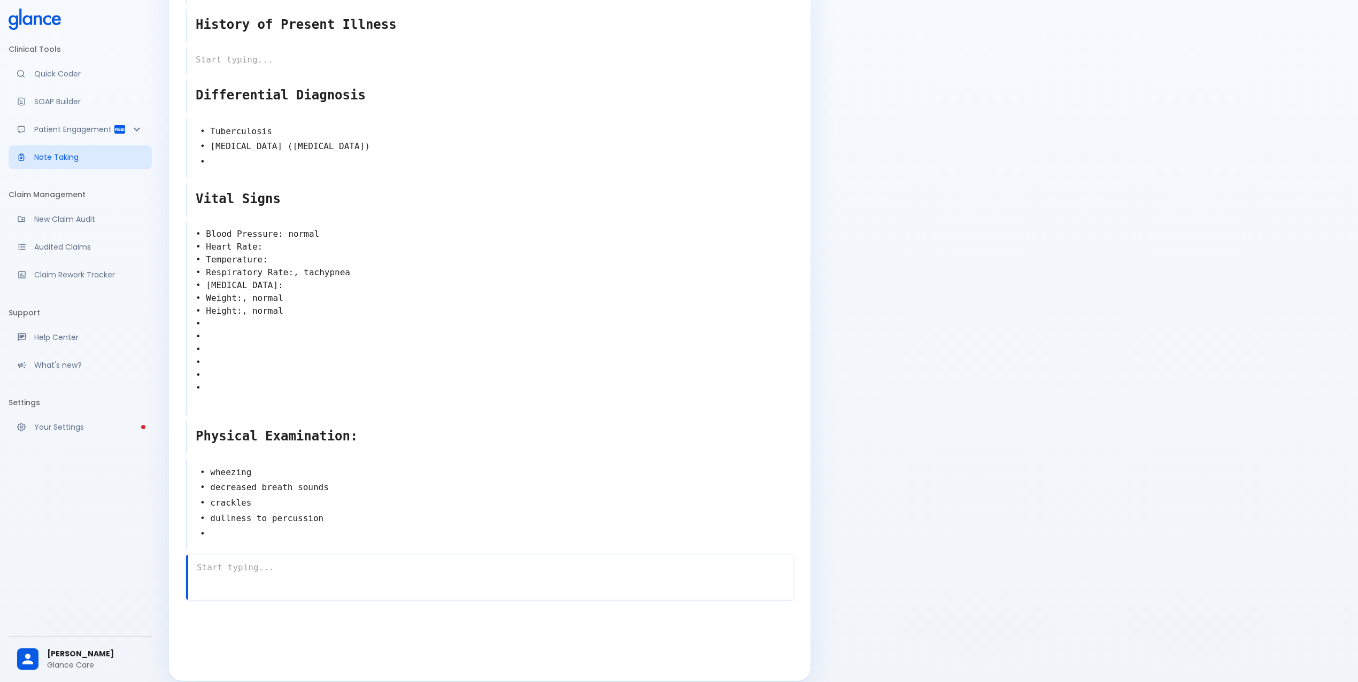
click at [279, 578] on div at bounding box center [492, 587] width 601 height 19
click at [251, 557] on textarea at bounding box center [490, 567] width 606 height 21
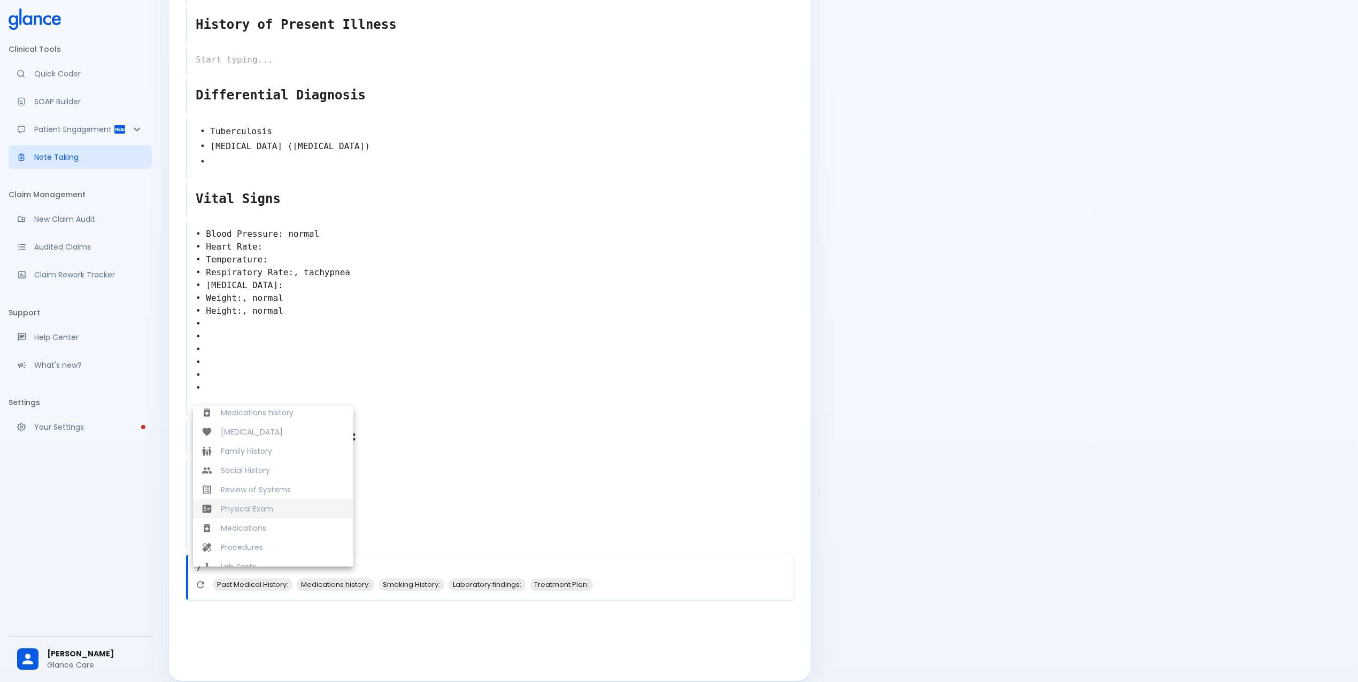
scroll to position [214, 0]
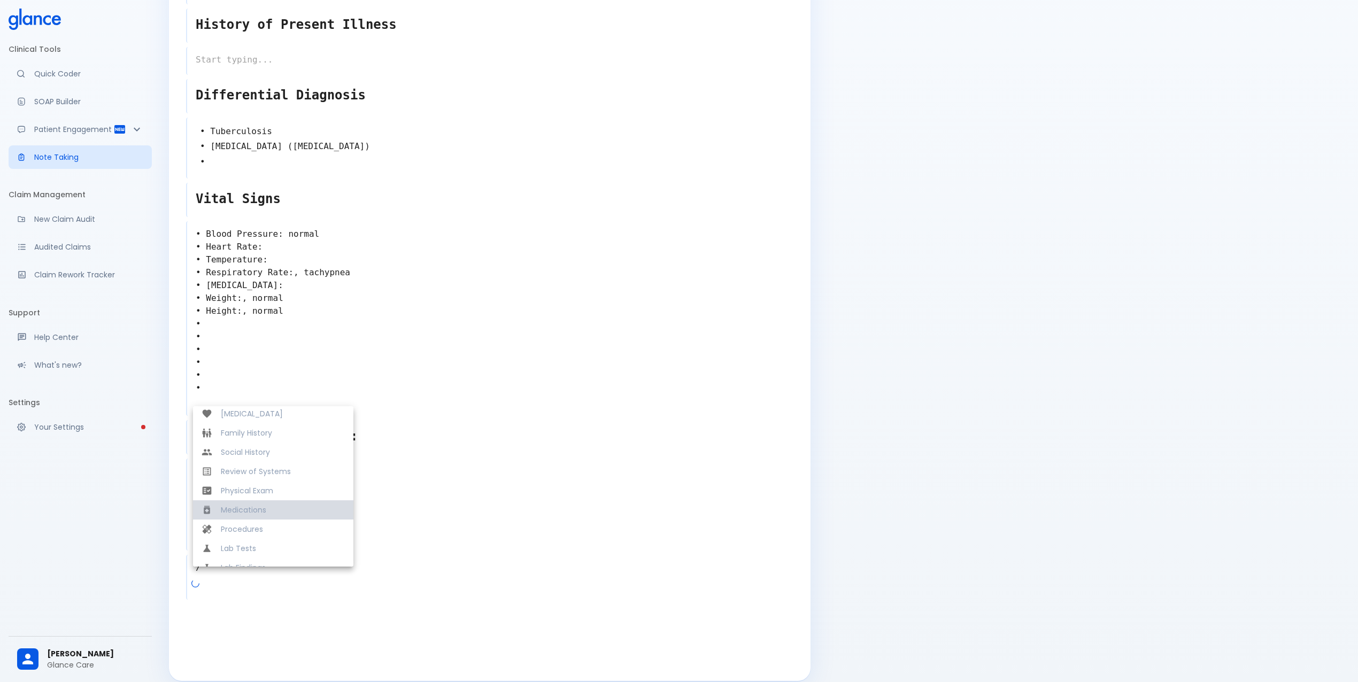
click at [278, 505] on span "Medications" at bounding box center [283, 510] width 124 height 11
type textarea "Medications"
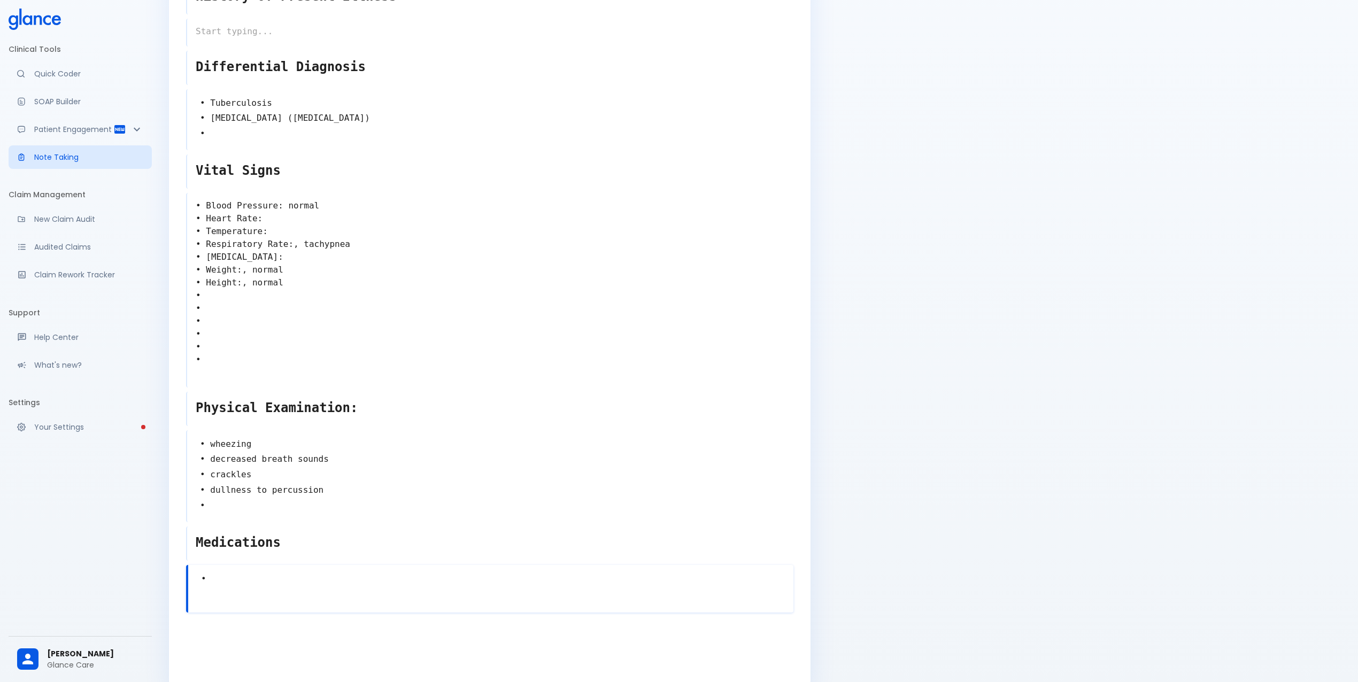
scroll to position [324, 0]
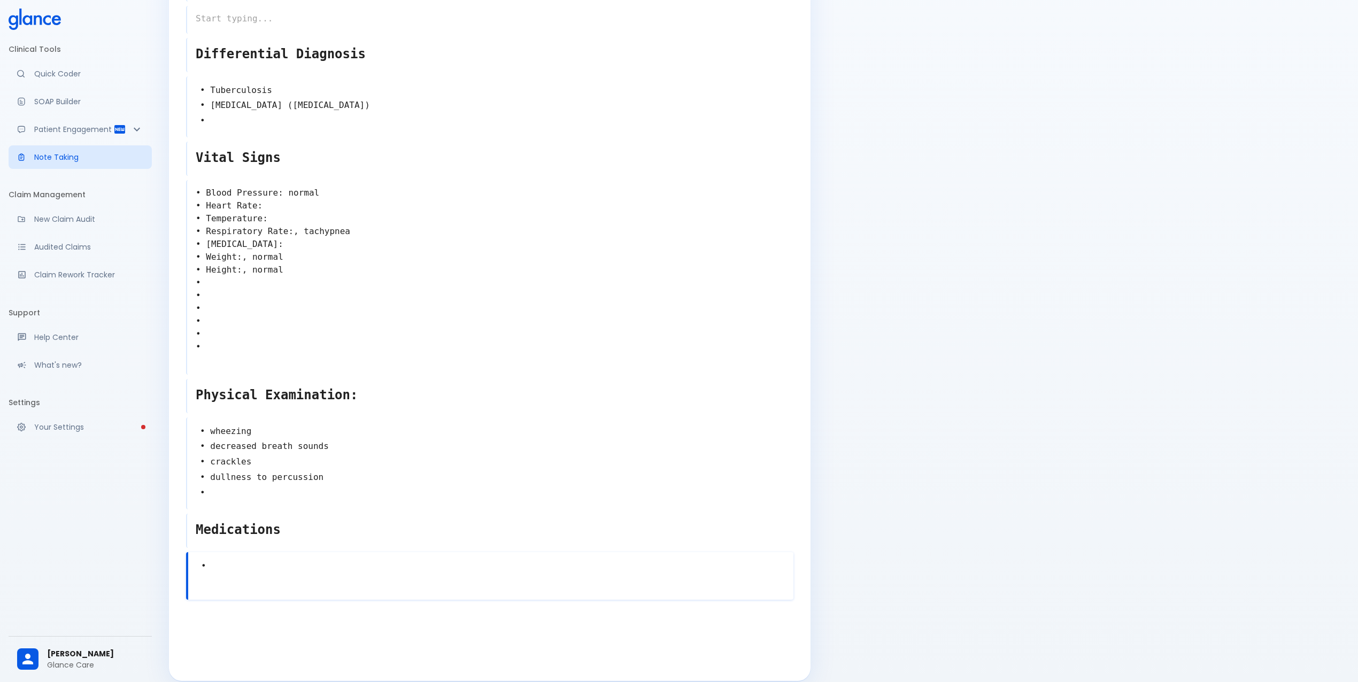
click at [288, 554] on textarea "•" at bounding box center [490, 566] width 605 height 24
click at [243, 578] on span "[MEDICAL_DATA]" at bounding box center [246, 584] width 67 height 12
click at [221, 594] on span "[MEDICAL_DATA]" at bounding box center [246, 600] width 67 height 12
click at [227, 609] on span "[MEDICAL_DATA]" at bounding box center [246, 615] width 67 height 12
click at [276, 554] on textarea "• [MEDICAL_DATA] • [MEDICAL_DATA] • [MEDICAL_DATA] •" at bounding box center [490, 589] width 605 height 70
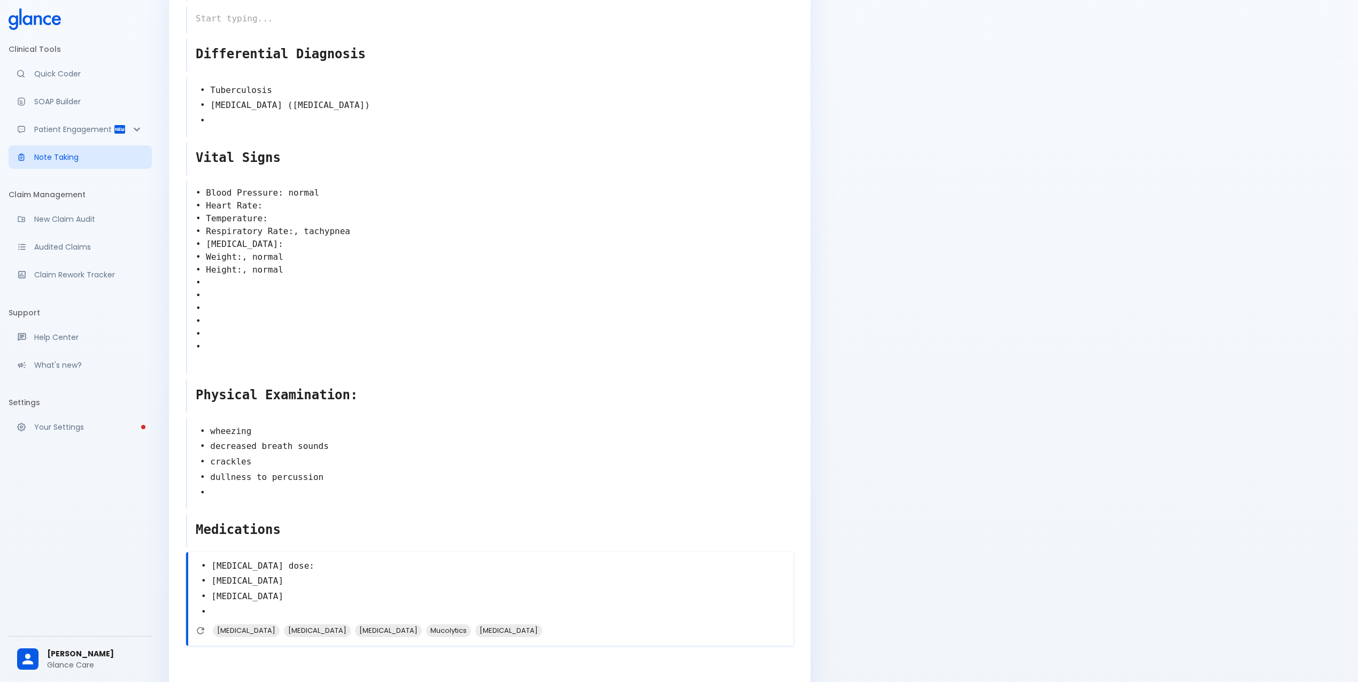
click at [281, 582] on textarea "• [MEDICAL_DATA] dose: • [MEDICAL_DATA] • [MEDICAL_DATA] •" at bounding box center [490, 589] width 605 height 70
click at [309, 561] on textarea "• [MEDICAL_DATA] dose: • [MEDICAL_DATA] • [MEDICAL_DATA] dose: •" at bounding box center [490, 589] width 605 height 70
click at [308, 558] on textarea "• [MEDICAL_DATA] dose: • [MEDICAL_DATA] • [MEDICAL_DATA] dose: •" at bounding box center [490, 589] width 605 height 70
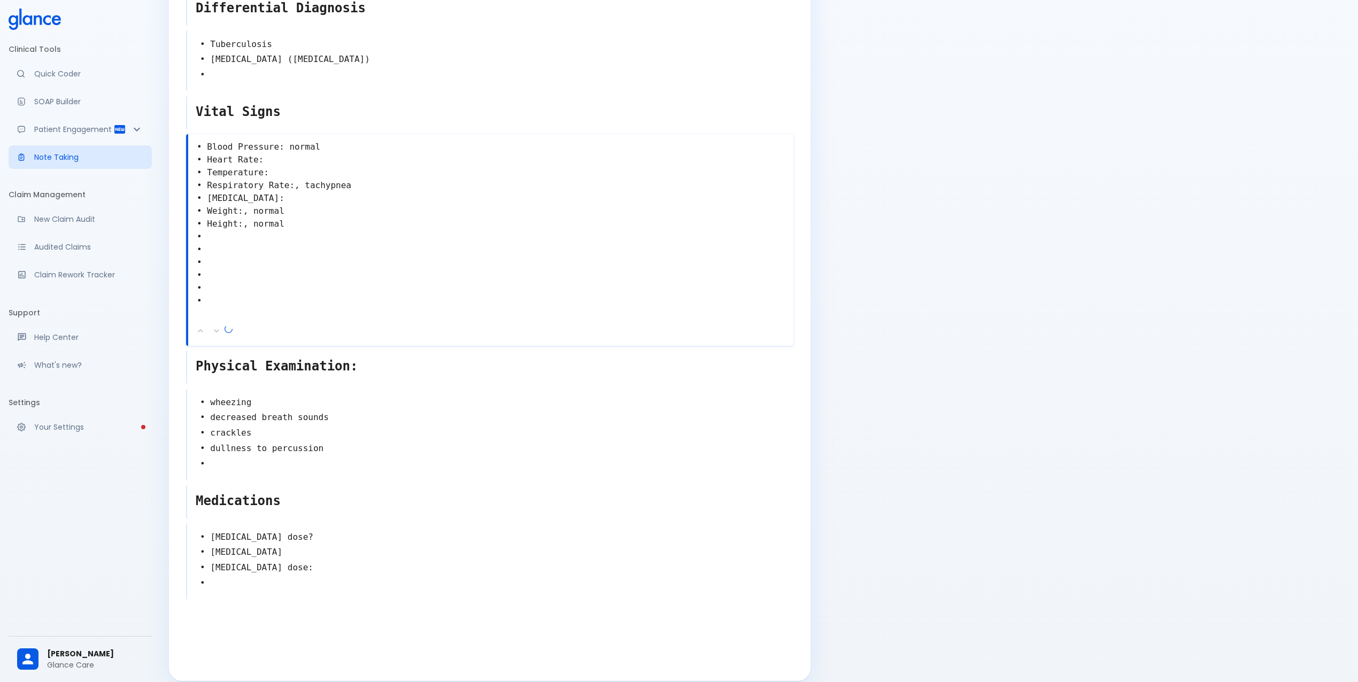
click at [292, 152] on textarea "• Blood Pressure: normal • Heart Rate: • Temperature: • Respiratory Rate:, tach…" at bounding box center [490, 230] width 605 height 188
click at [291, 166] on textarea "• Blood Pressure: normal • Heart Rate: • Temperature: • Respiratory Rate:, tach…" at bounding box center [490, 230] width 605 height 188
click at [283, 148] on textarea "• Blood Pressure: normal • Heart Rate: • Temperature: • Respiratory Rate:, tach…" at bounding box center [490, 230] width 606 height 188
click at [233, 326] on icon "Refresh suggestions" at bounding box center [231, 331] width 11 height 11
click at [219, 153] on textarea "• Blood Pressure: normal • Heart Rate: • Temperature: • Respiratory Rate:, tach…" at bounding box center [490, 230] width 606 height 188
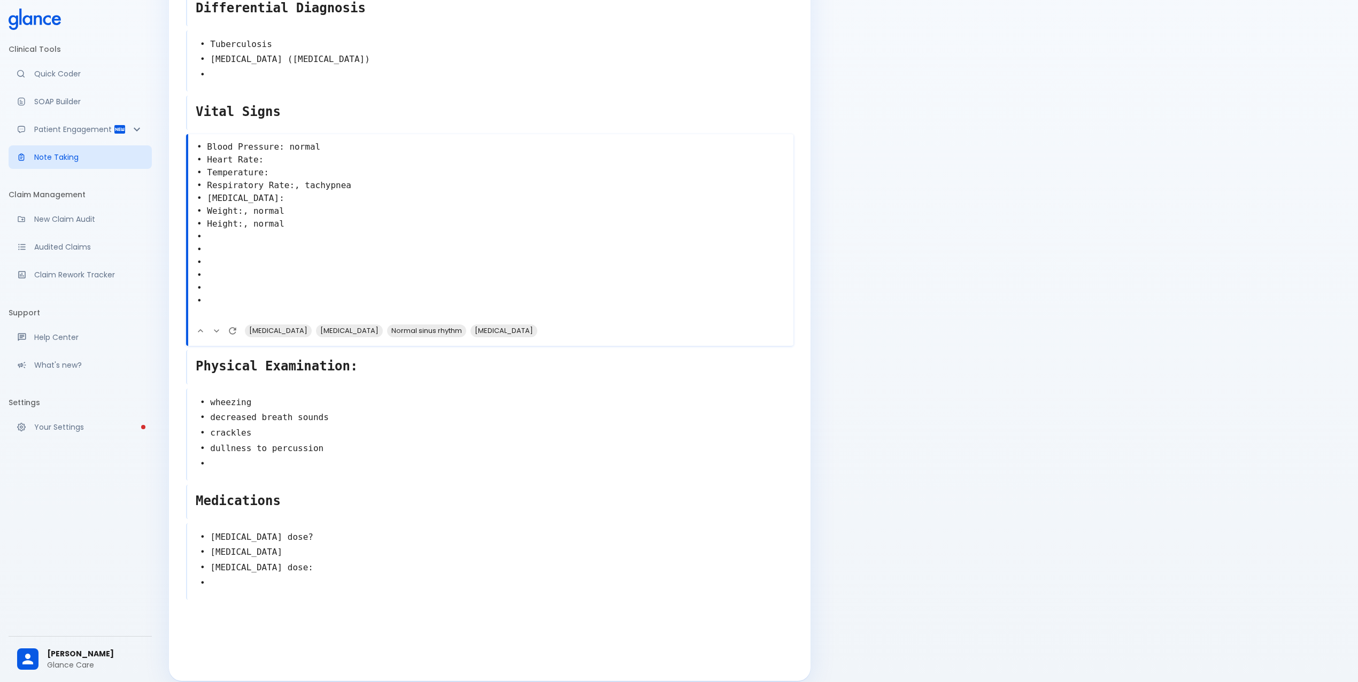
click at [219, 153] on textarea "• Blood Pressure: normal • Heart Rate: • Temperature: • Respiratory Rate:, tach…" at bounding box center [490, 230] width 605 height 188
click at [280, 525] on textarea "• [MEDICAL_DATA] dose? • [MEDICAL_DATA] • [MEDICAL_DATA] dose: •" at bounding box center [490, 560] width 606 height 70
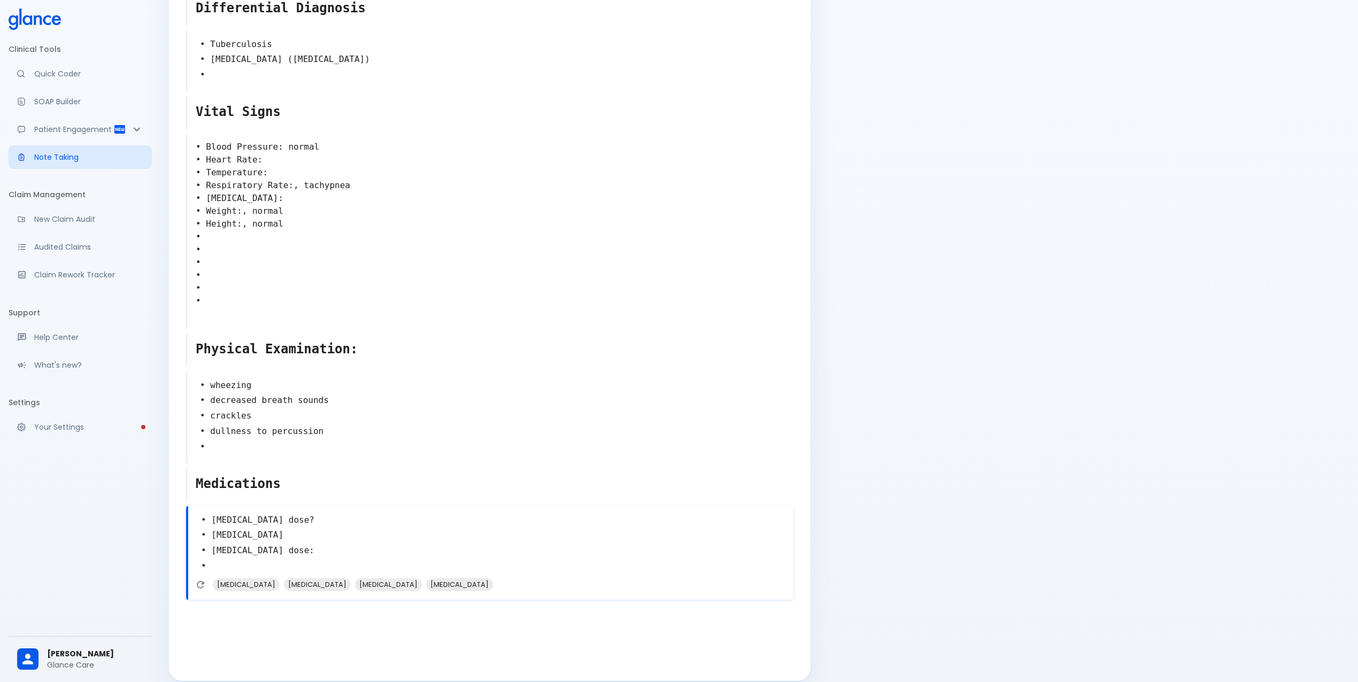
click at [280, 525] on textarea "• [MEDICAL_DATA] dose? • [MEDICAL_DATA] • [MEDICAL_DATA] dose: •" at bounding box center [490, 543] width 605 height 70
click at [263, 513] on textarea "• [MEDICAL_DATA] dose? • [MEDICAL_DATA] • [MEDICAL_DATA] dose: •" at bounding box center [490, 543] width 605 height 70
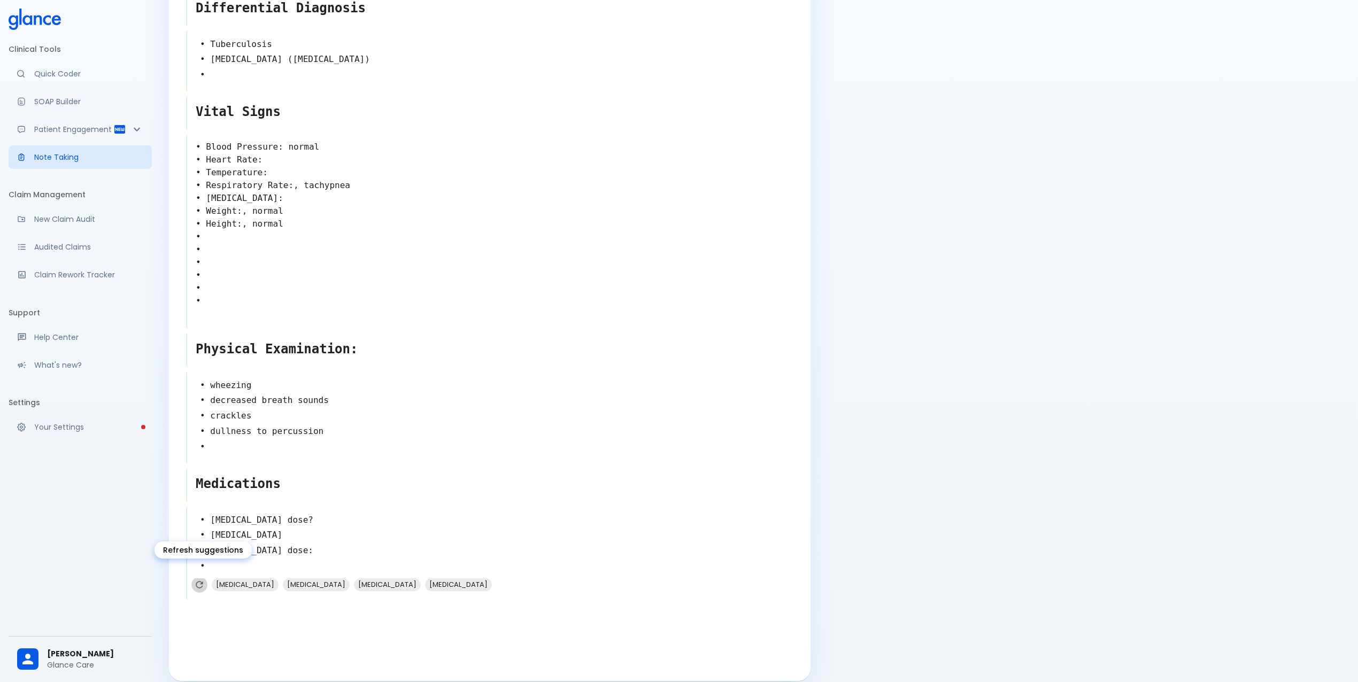
click at [199, 579] on icon "Refresh suggestions" at bounding box center [199, 584] width 11 height 11
click at [306, 508] on textarea "• [MEDICAL_DATA] dose? • [MEDICAL_DATA] • [MEDICAL_DATA] dose: •" at bounding box center [490, 543] width 605 height 70
click at [319, 511] on textarea "• [MEDICAL_DATA] dose? • [MEDICAL_DATA] • [MEDICAL_DATA] dose: •" at bounding box center [490, 543] width 606 height 70
type textarea "• [MEDICAL_DATA] dose? • [MEDICAL_DATA] • [MEDICAL_DATA] dose: •"
click at [201, 579] on icon "Refresh suggestions" at bounding box center [199, 584] width 11 height 11
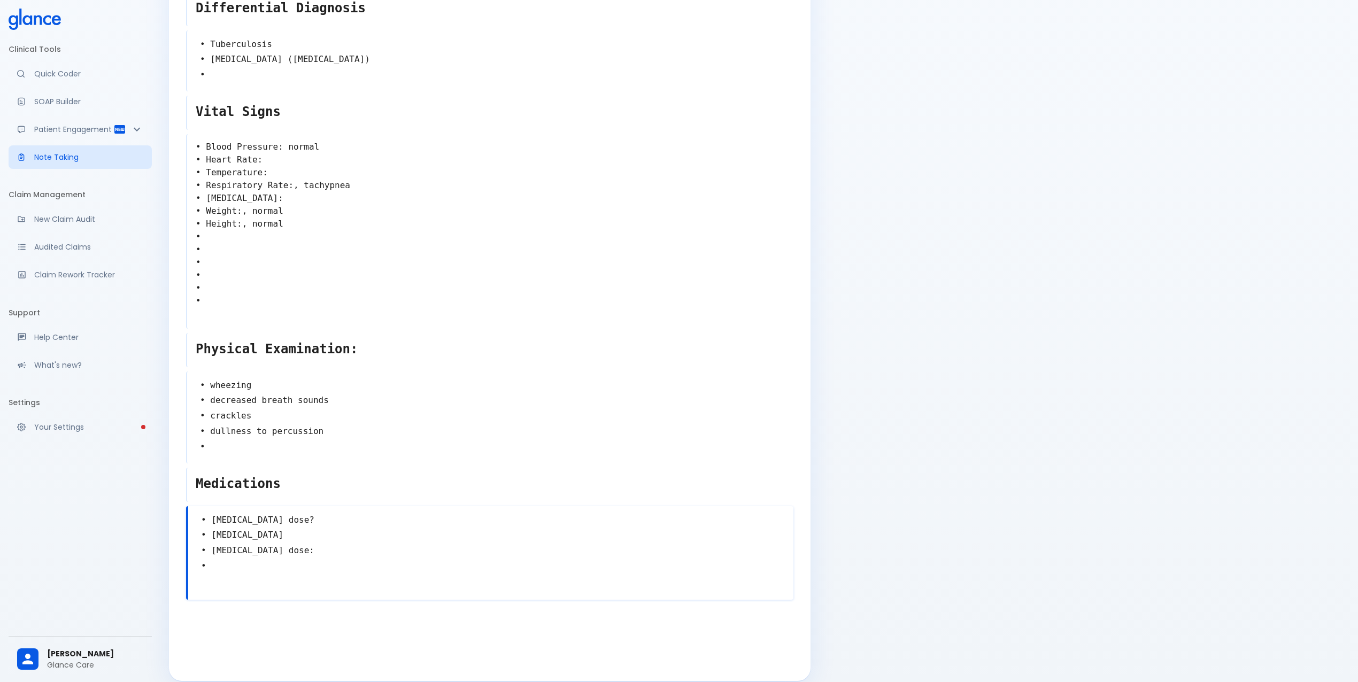
click at [305, 509] on textarea "• [MEDICAL_DATA] dose? • [MEDICAL_DATA] • [MEDICAL_DATA] dose: •" at bounding box center [490, 543] width 605 height 70
click at [301, 538] on textarea "• [MEDICAL_DATA] dose? • [MEDICAL_DATA] • [MEDICAL_DATA] dose: •" at bounding box center [490, 543] width 605 height 70
click at [304, 538] on textarea "• [MEDICAL_DATA] dose? • [MEDICAL_DATA] • [MEDICAL_DATA] dose: •" at bounding box center [490, 543] width 606 height 70
click at [313, 540] on textarea "• [MEDICAL_DATA] dose? • [MEDICAL_DATA] • [MEDICAL_DATA] dose: •" at bounding box center [490, 543] width 605 height 70
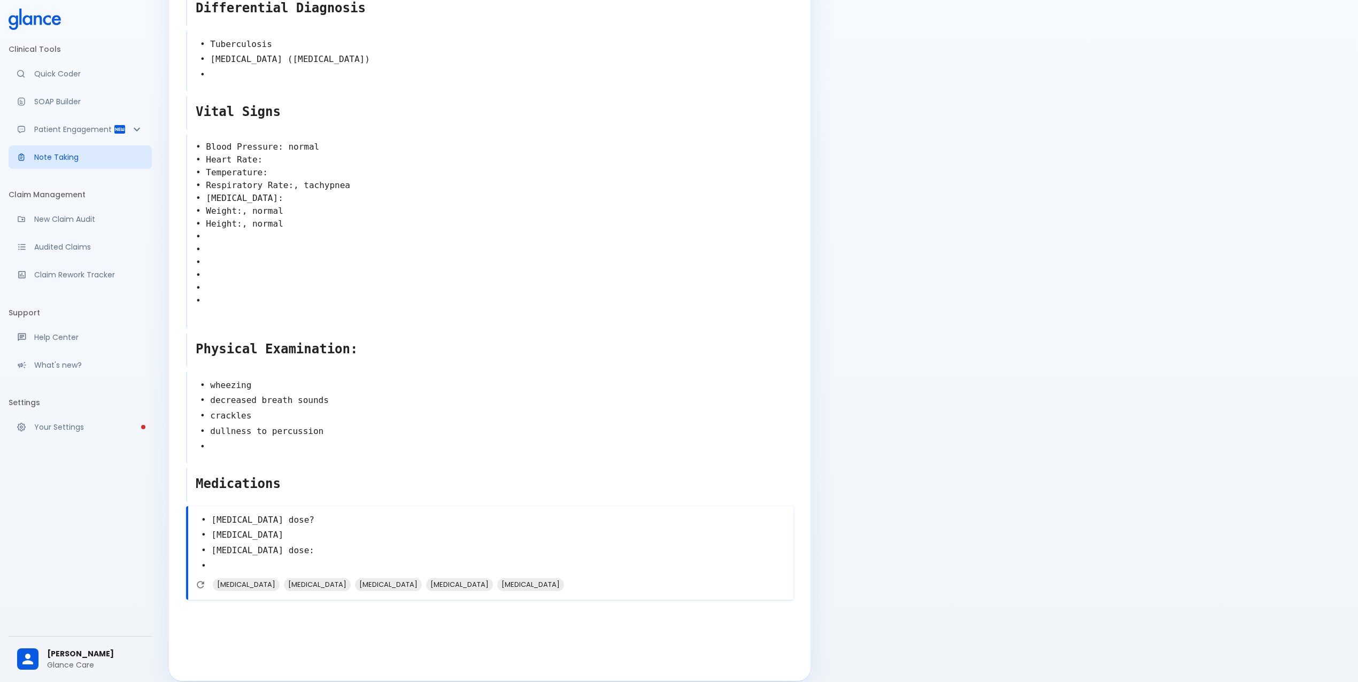
click at [313, 540] on textarea "• [MEDICAL_DATA] dose? • [MEDICAL_DATA] • [MEDICAL_DATA] dose: •" at bounding box center [490, 543] width 605 height 70
click at [200, 579] on icon "Refresh suggestions" at bounding box center [200, 584] width 11 height 11
click at [290, 539] on textarea "• [MEDICAL_DATA] dose? • [MEDICAL_DATA] • [MEDICAL_DATA] dose: •" at bounding box center [490, 543] width 605 height 70
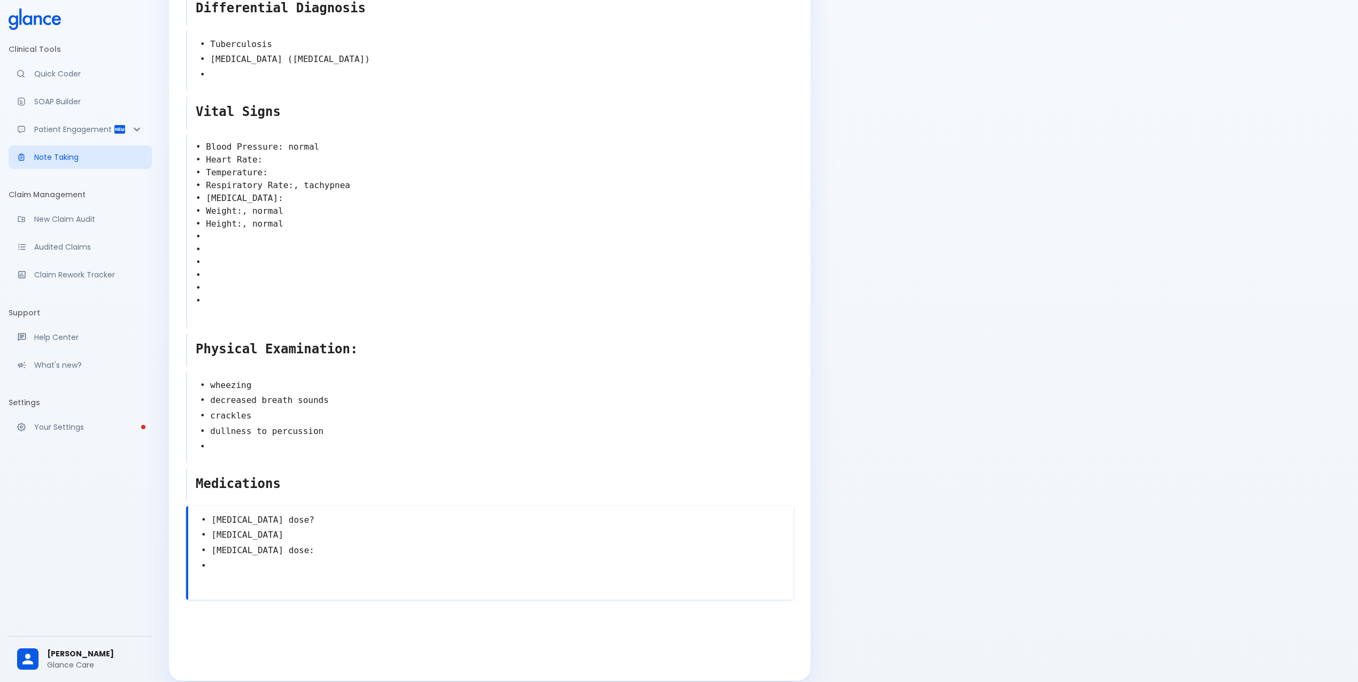
click at [372, 511] on textarea "• [MEDICAL_DATA] dose? • [MEDICAL_DATA] • [MEDICAL_DATA] dose: •" at bounding box center [490, 543] width 605 height 70
click at [303, 610] on div at bounding box center [490, 632] width 609 height 56
type textarea "/tit"
type textarea "o"
type textarea "pharmacology"
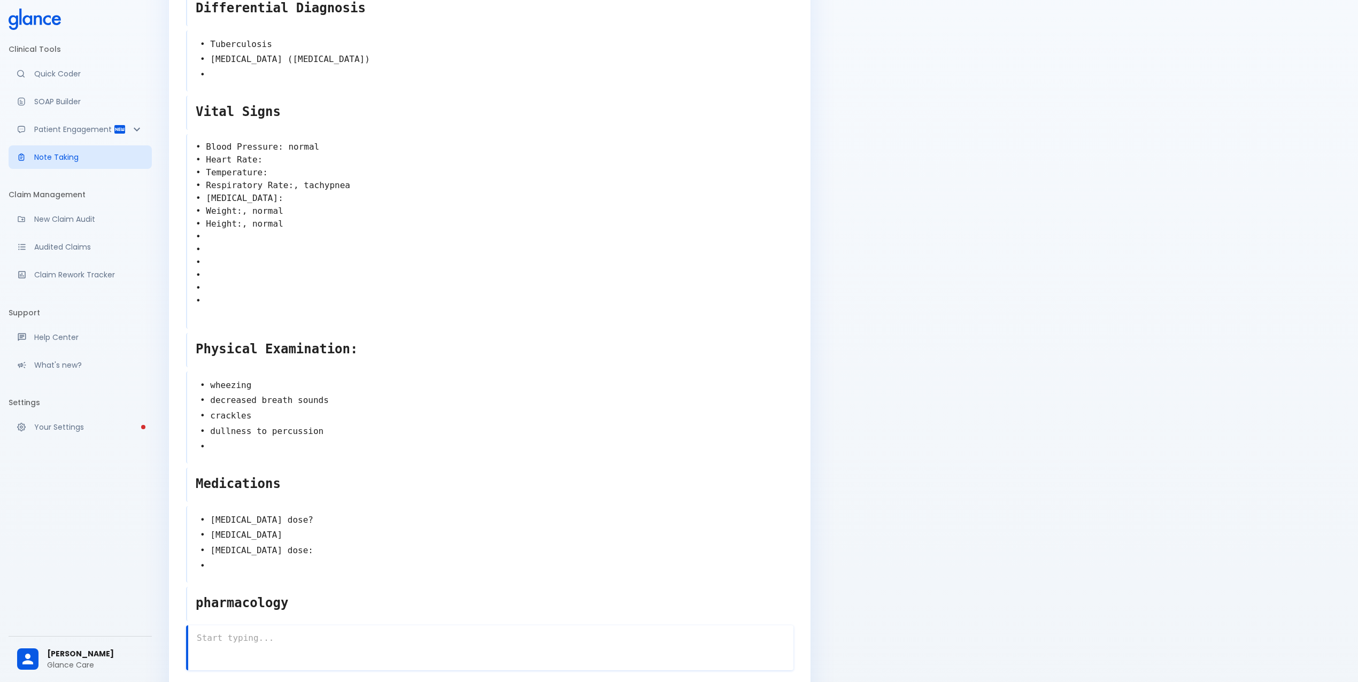
scroll to position [440, 0]
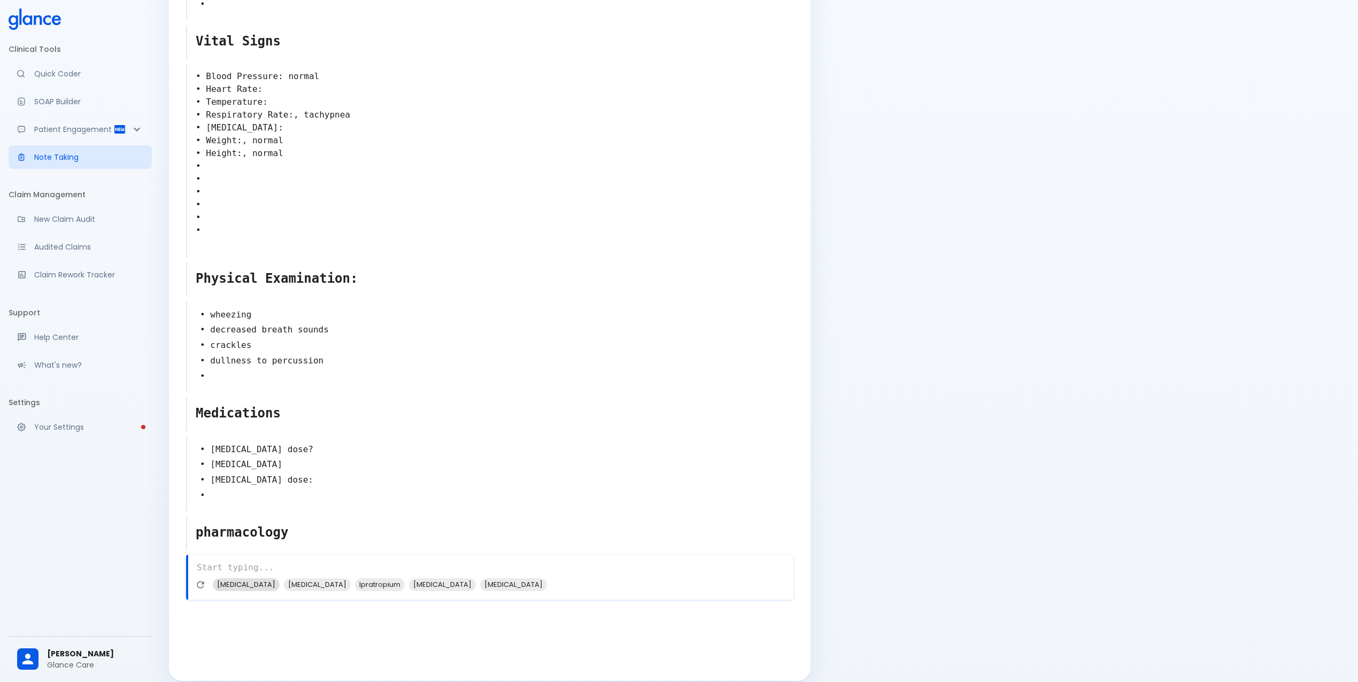
click at [229, 578] on span "[MEDICAL_DATA]" at bounding box center [246, 584] width 67 height 12
click at [229, 578] on span "[MEDICAL_DATA]" at bounding box center [245, 584] width 67 height 12
click at [232, 578] on span "Ipratropium" at bounding box center [238, 584] width 50 height 12
click at [234, 578] on span "[MEDICAL_DATA]" at bounding box center [245, 584] width 67 height 12
click at [251, 557] on textarea "[MEDICAL_DATA], [MEDICAL_DATA], Ipratropium, [MEDICAL_DATA]" at bounding box center [490, 567] width 605 height 21
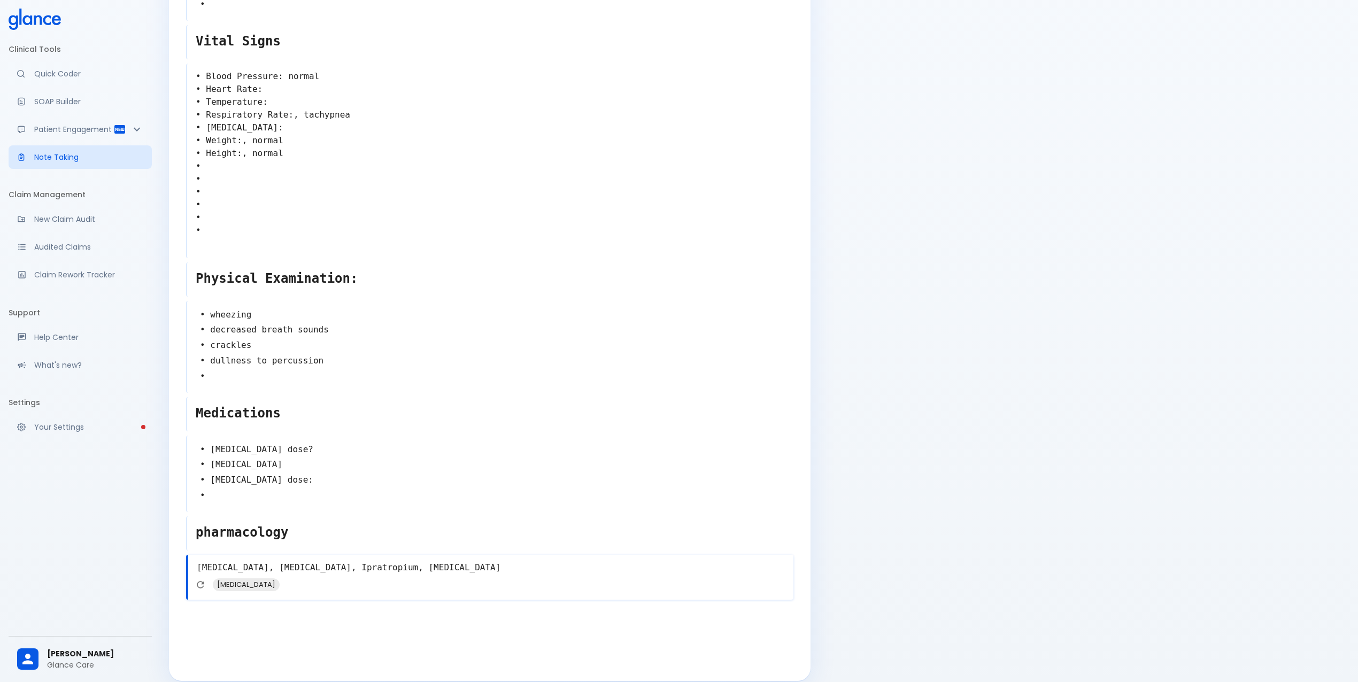
click at [246, 557] on textarea "[MEDICAL_DATA], [MEDICAL_DATA], Ipratropium, [MEDICAL_DATA]" at bounding box center [490, 567] width 605 height 21
click at [248, 567] on textarea "[MEDICAL_DATA], [MEDICAL_DATA], Ipratropium, [MEDICAL_DATA]" at bounding box center [490, 574] width 605 height 34
click at [262, 586] on textarea "[MEDICAL_DATA], [MEDICAL_DATA], Ipratropium, [MEDICAL_DATA]" at bounding box center [490, 580] width 605 height 47
click at [202, 618] on icon "Refresh suggestions" at bounding box center [200, 623] width 11 height 11
click at [289, 595] on textarea "[MEDICAL_DATA], [MEDICAL_DATA], Ipratropium, [MEDICAL_DATA]: dose:" at bounding box center [490, 587] width 606 height 60
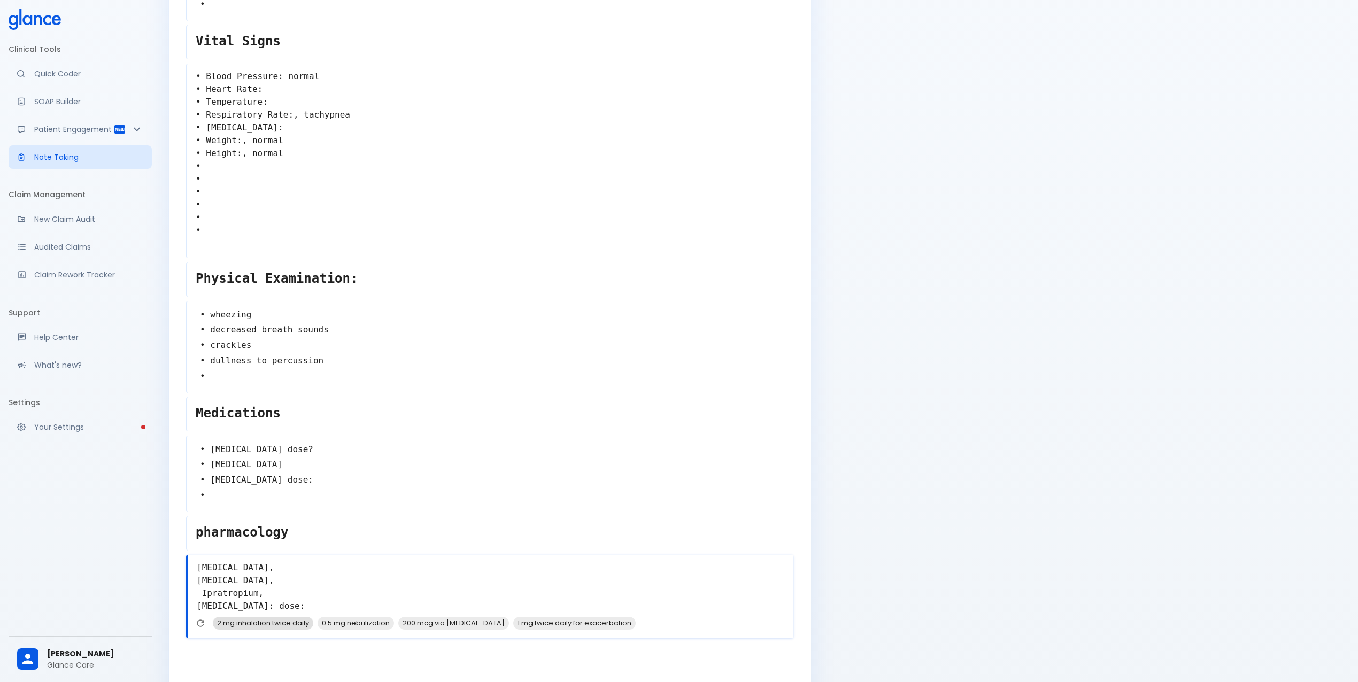
click at [276, 617] on span "2 mg inhalation twice daily" at bounding box center [263, 623] width 100 height 12
click at [273, 583] on textarea "[MEDICAL_DATA], [MEDICAL_DATA], Ipratropium, [MEDICAL_DATA]: dose: , 2 mg inhal…" at bounding box center [490, 587] width 605 height 60
click at [201, 583] on textarea "[MEDICAL_DATA], [MEDICAL_DATA], Ipratropium, dose: [MEDICAL_DATA]: dose: , 2 mg…" at bounding box center [490, 587] width 605 height 60
click at [199, 618] on icon "Refresh suggestions" at bounding box center [199, 623] width 11 height 11
click at [318, 579] on textarea "[MEDICAL_DATA], [MEDICAL_DATA], Ipratropium, dose: [MEDICAL_DATA]: dose: , 2 mg…" at bounding box center [490, 587] width 605 height 60
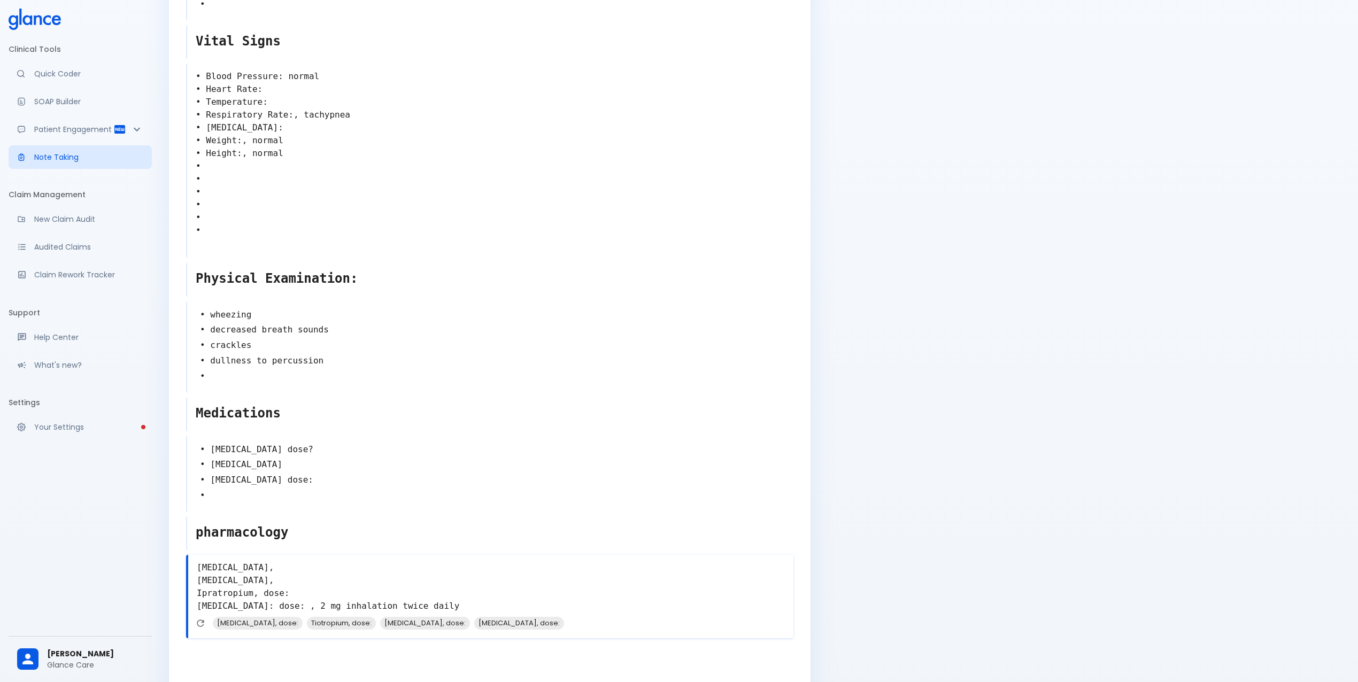
click at [253, 583] on textarea "[MEDICAL_DATA], [MEDICAL_DATA], Ipratropium, dose: [MEDICAL_DATA]: dose: , 2 mg…" at bounding box center [490, 587] width 605 height 60
click at [250, 584] on textarea "[MEDICAL_DATA], [MEDICAL_DATA], Ipratropium: dose: [MEDICAL_DATA]: dose: , 2 mg…" at bounding box center [490, 587] width 605 height 60
click at [383, 617] on span "Nebulization solution: 0.5 mg/2.5 mL" at bounding box center [423, 623] width 132 height 12
click at [278, 571] on textarea "[MEDICAL_DATA], [MEDICAL_DATA], Ipratropium dose: , Nebulization solution: 0.5 …" at bounding box center [490, 587] width 605 height 60
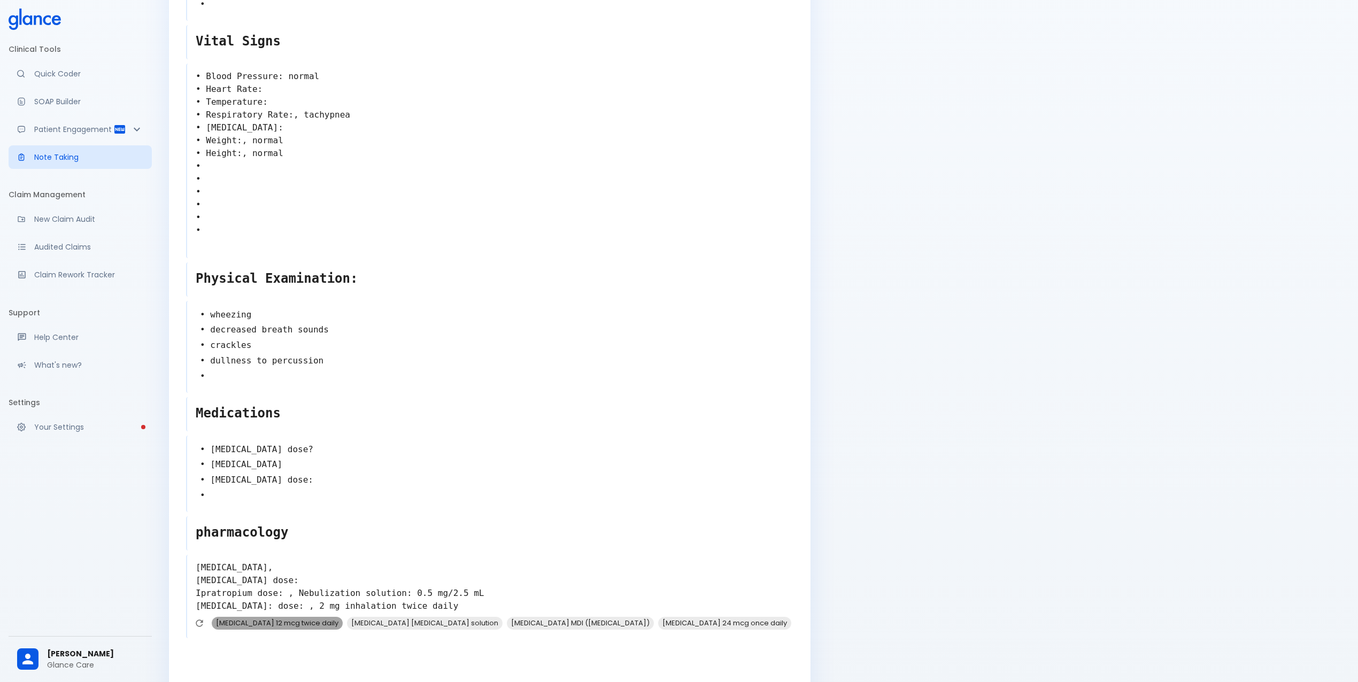
click at [292, 617] on span "[MEDICAL_DATA] 12 mcg twice daily" at bounding box center [277, 623] width 131 height 12
type textarea "[MEDICAL_DATA], [MEDICAL_DATA] dose: , [MEDICAL_DATA] 12 mcg twice daily Ipratr…"
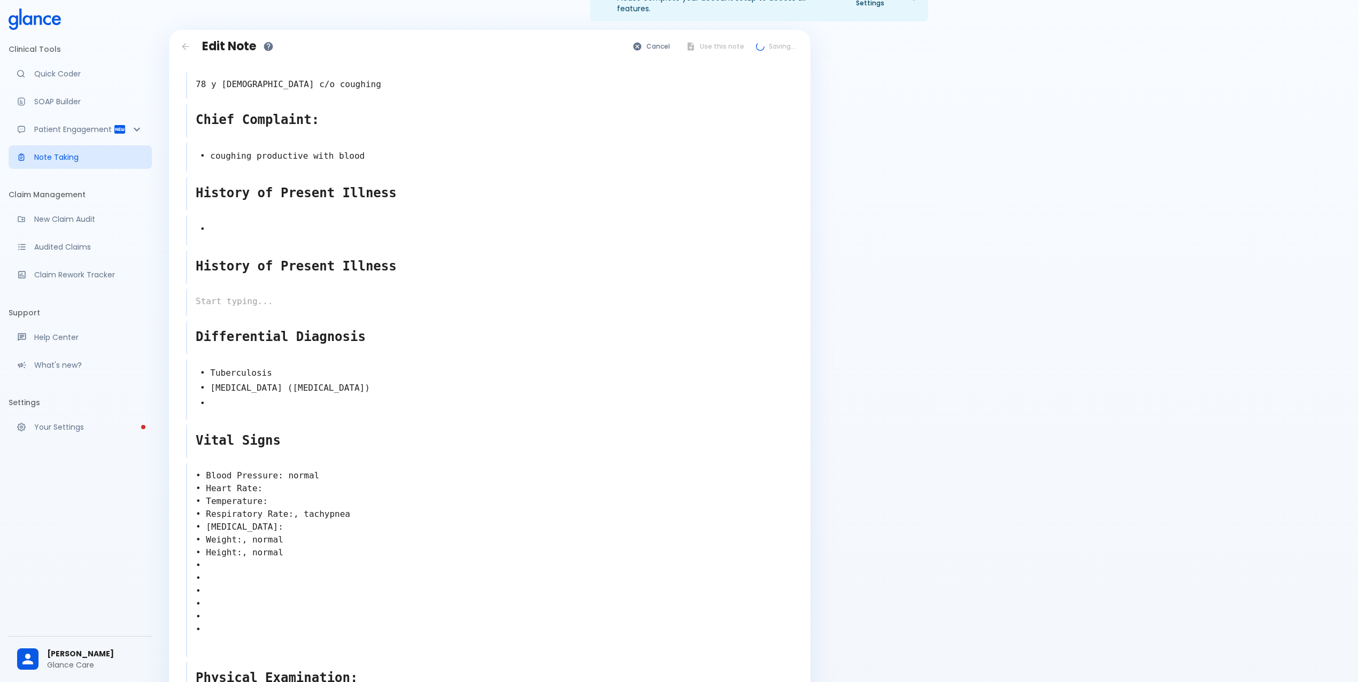
scroll to position [0, 0]
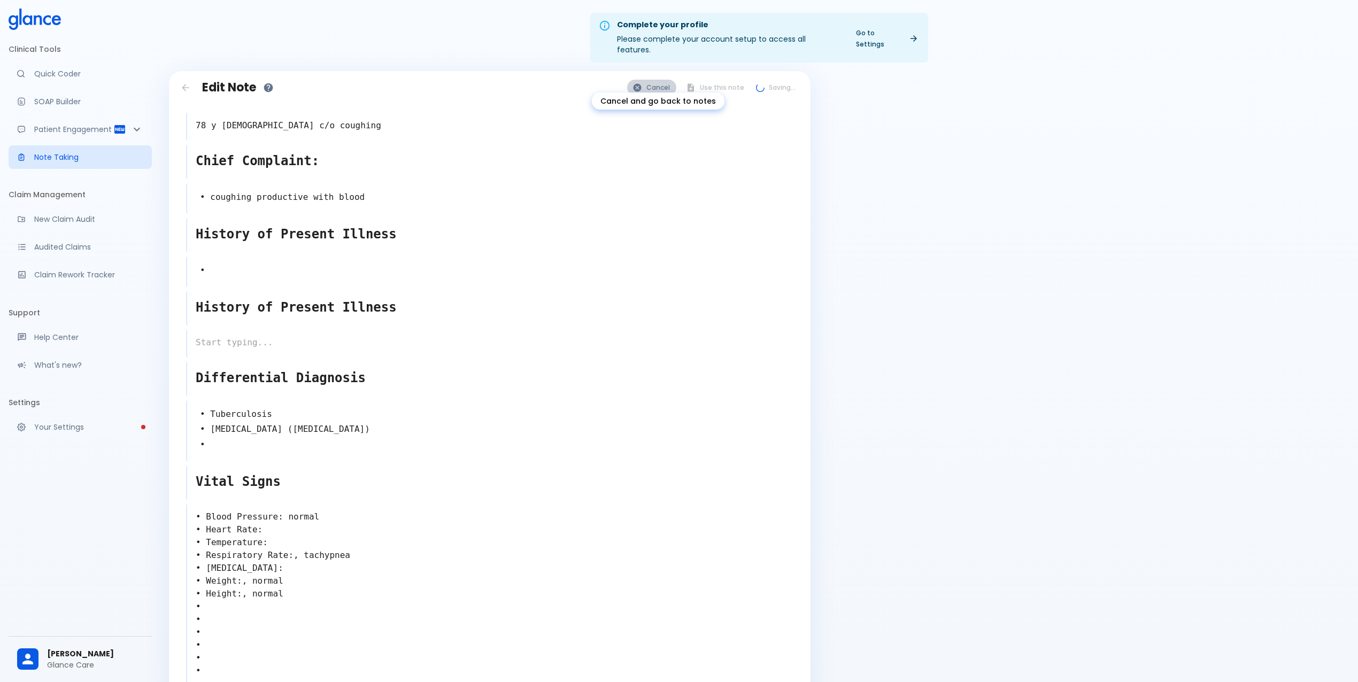
click at [657, 80] on button "Cancel" at bounding box center [651, 88] width 49 height 16
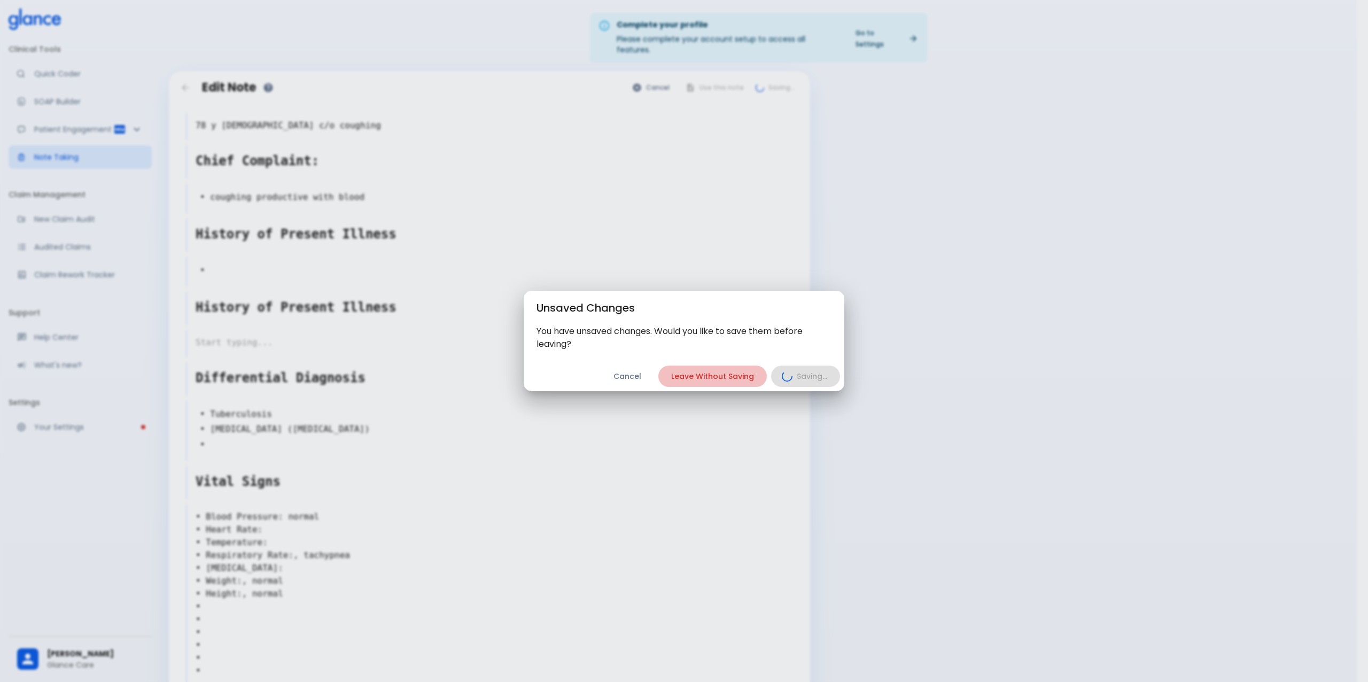
click at [725, 380] on button "Leave Without Saving" at bounding box center [713, 377] width 109 height 22
